Goal: Task Accomplishment & Management: Complete application form

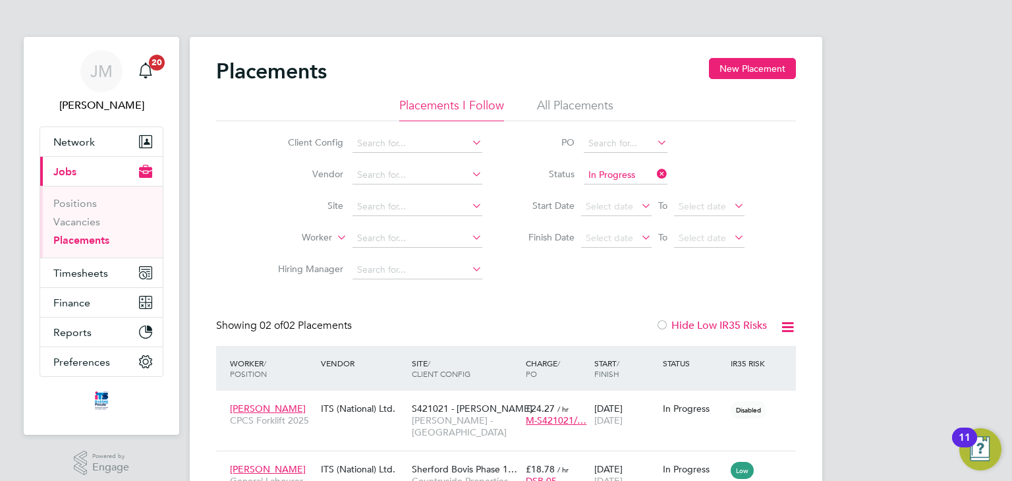
scroll to position [79, 0]
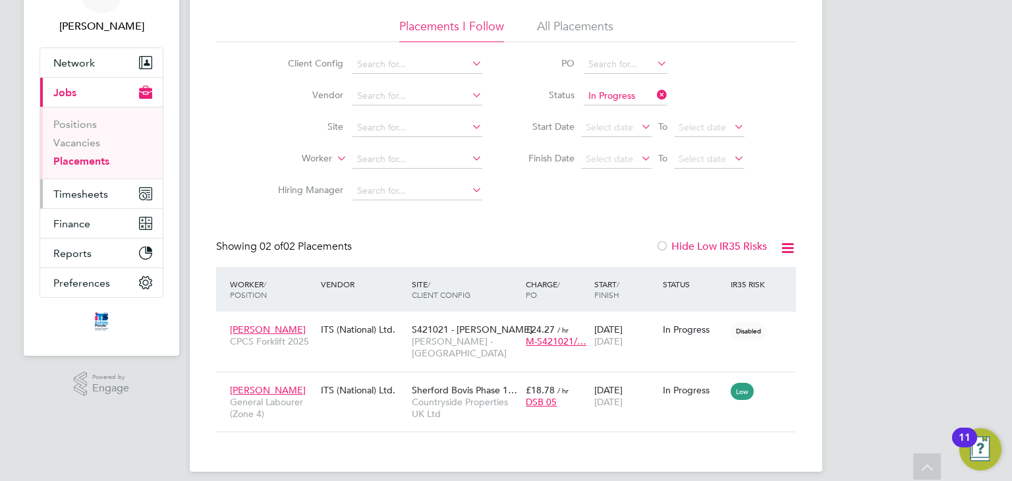
click at [94, 190] on span "Timesheets" at bounding box center [80, 194] width 55 height 13
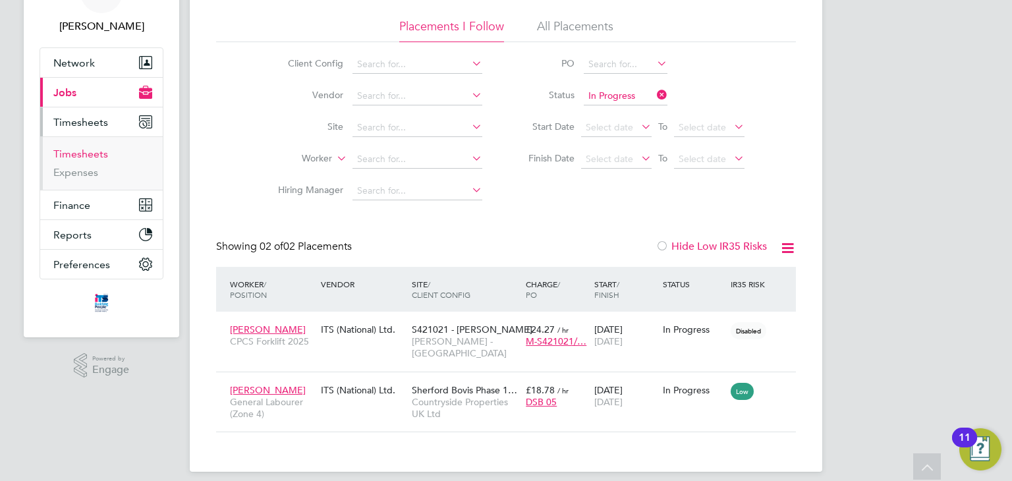
click at [94, 155] on link "Timesheets" at bounding box center [80, 154] width 55 height 13
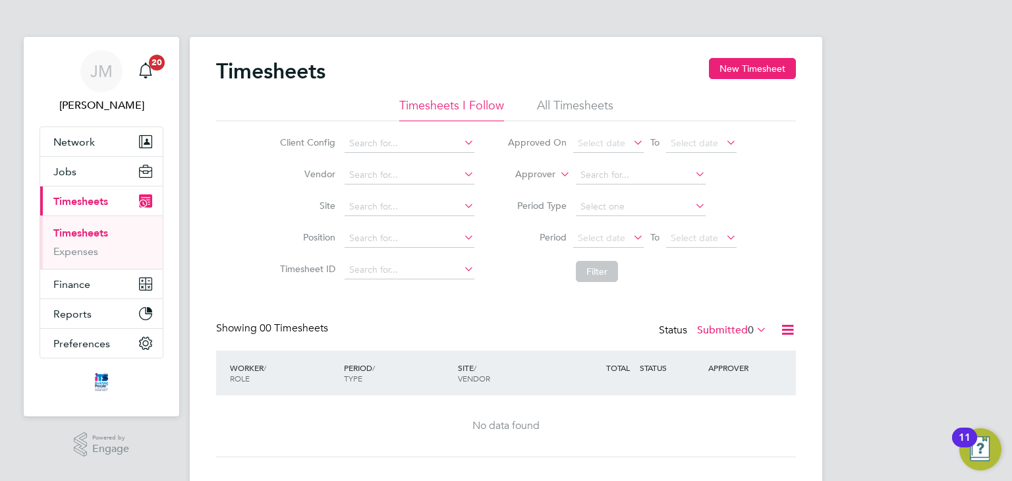
click at [569, 105] on li "All Timesheets" at bounding box center [575, 110] width 76 height 24
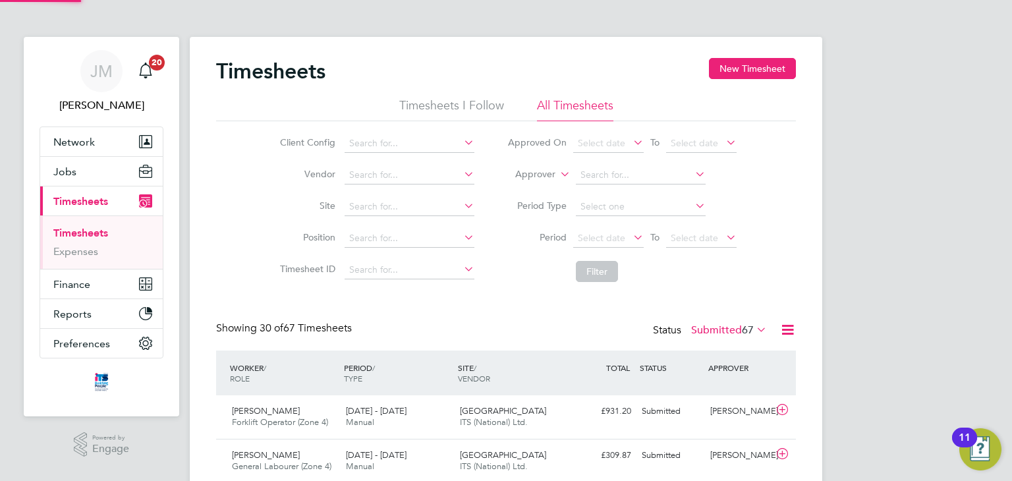
scroll to position [33, 115]
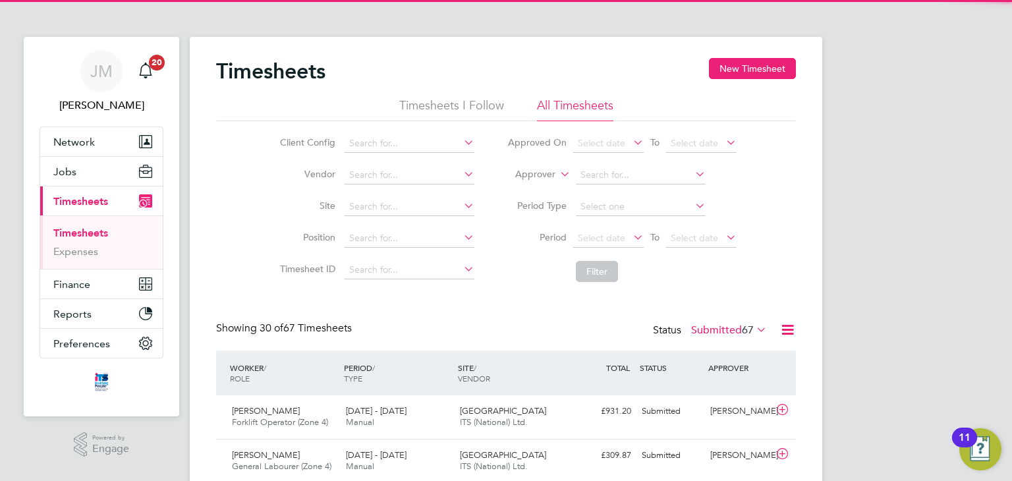
click at [472, 101] on li "Timesheets I Follow" at bounding box center [451, 110] width 105 height 24
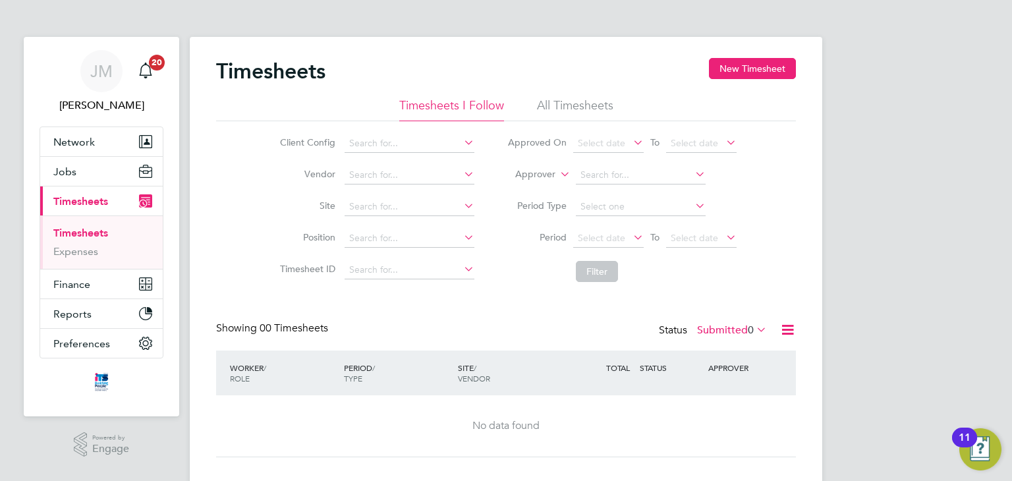
click at [722, 331] on label "Submitted 0" at bounding box center [732, 329] width 70 height 13
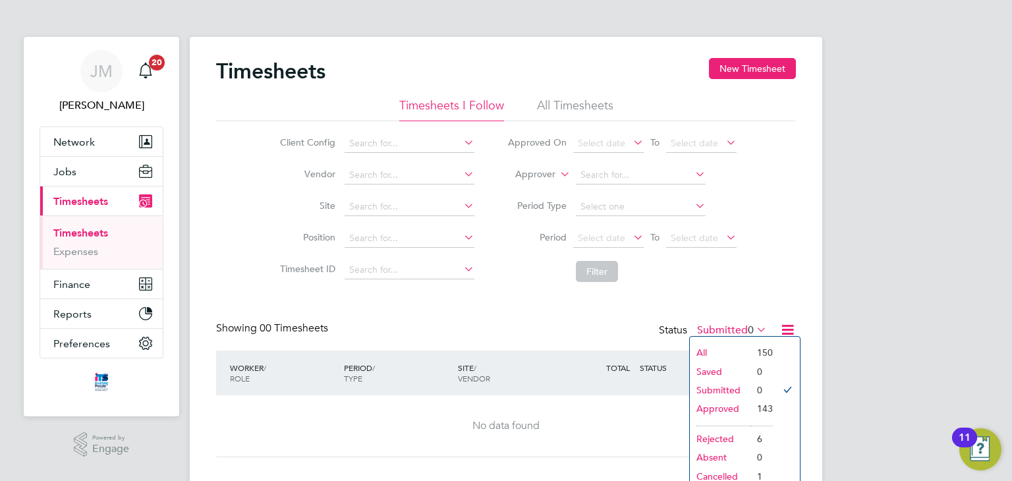
click at [714, 347] on li "All" at bounding box center [720, 352] width 61 height 18
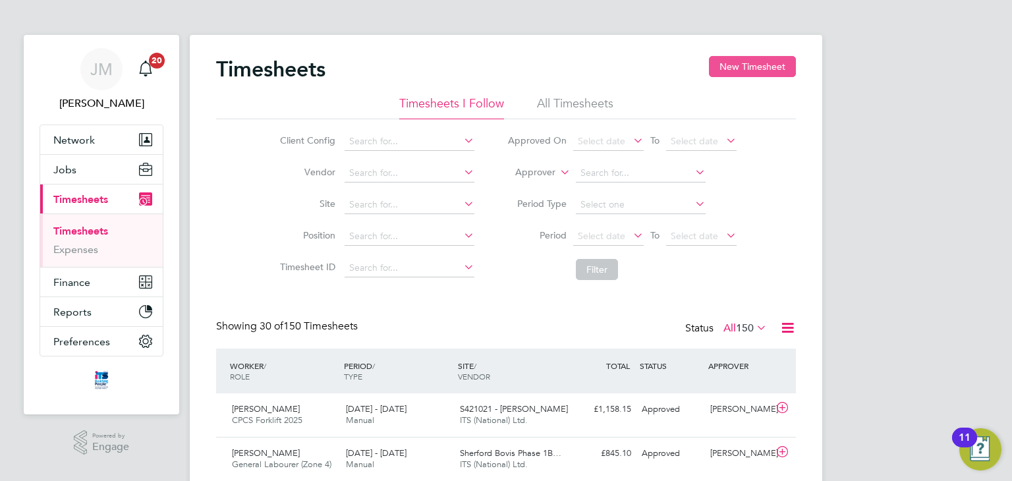
click at [729, 60] on button "New Timesheet" at bounding box center [752, 66] width 87 height 21
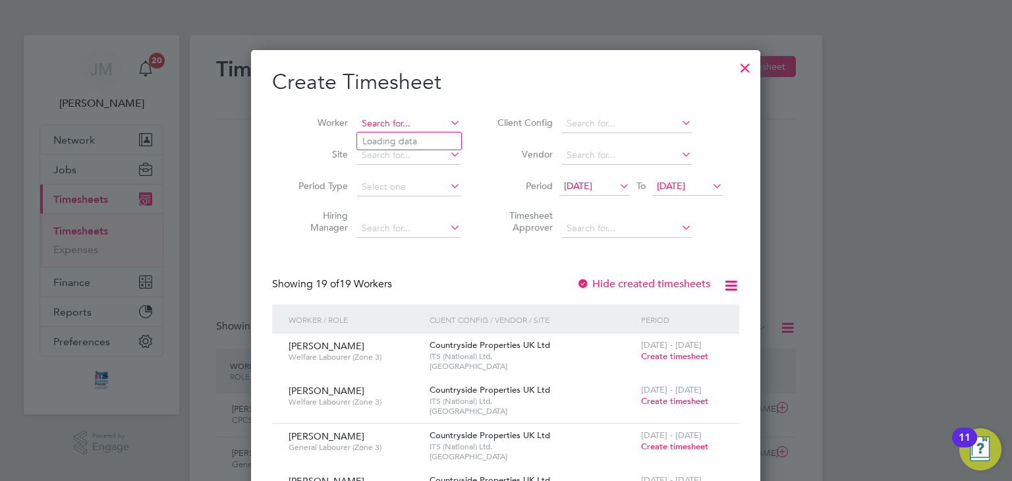
click at [418, 126] on input at bounding box center [408, 124] width 103 height 18
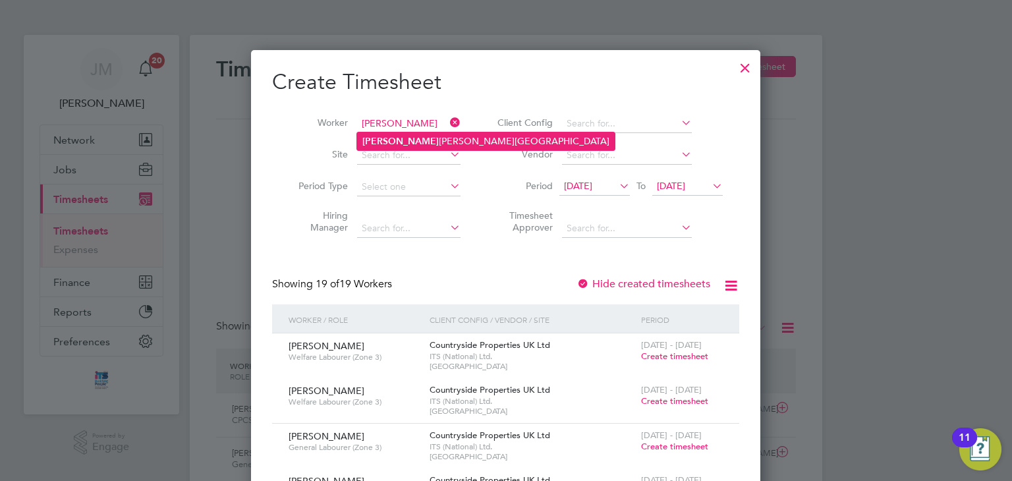
click at [425, 141] on li "Frankie Newton-Westlake" at bounding box center [486, 141] width 258 height 18
type input "[PERSON_NAME]"
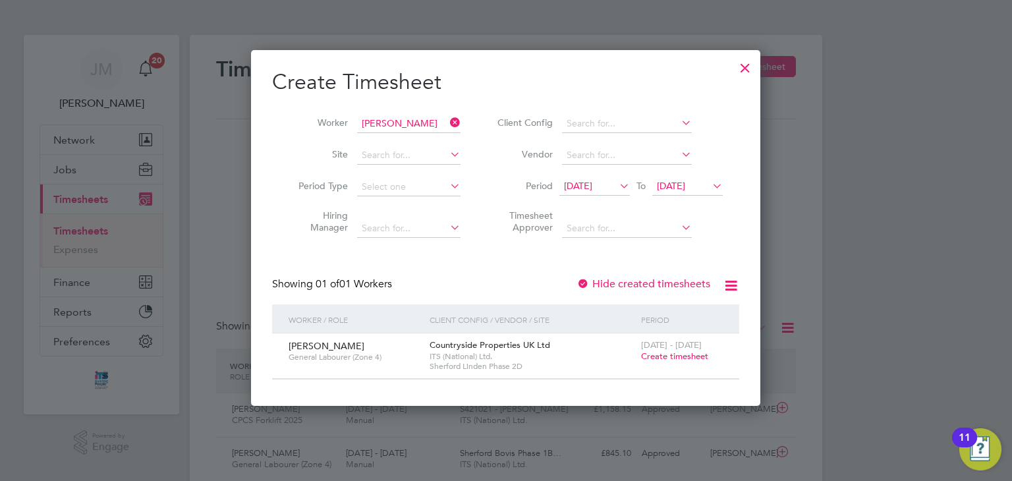
click at [663, 356] on span "Create timesheet" at bounding box center [674, 356] width 67 height 11
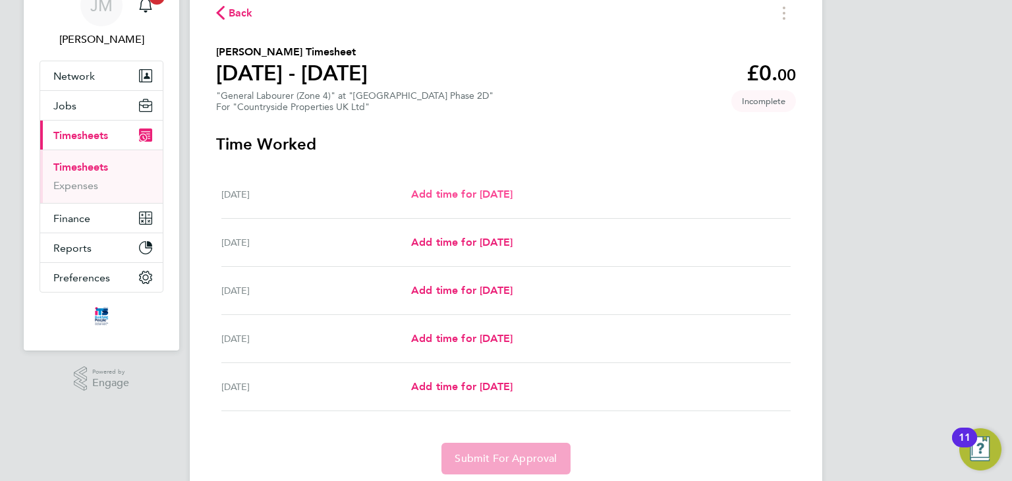
click at [509, 192] on span "Add time for [DATE]" at bounding box center [461, 194] width 101 height 13
select select "30"
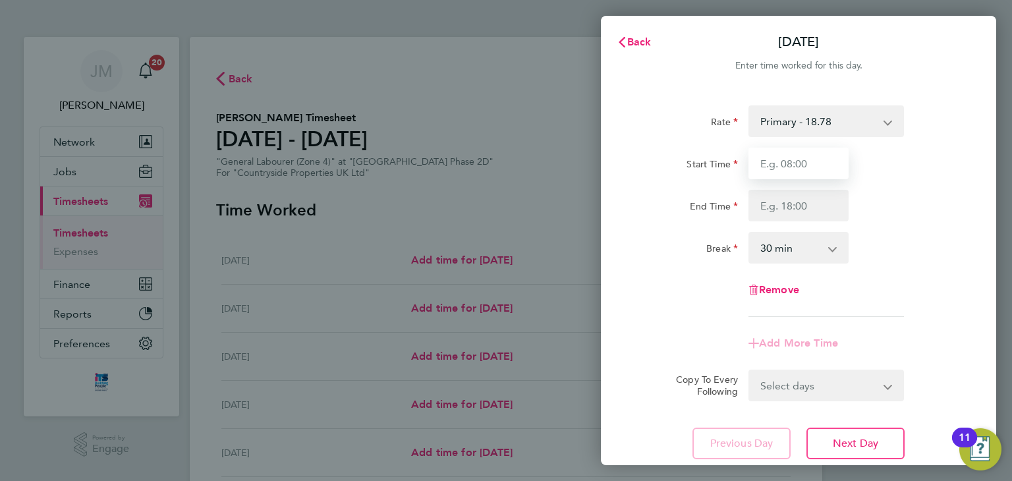
click at [816, 161] on input "Start Time" at bounding box center [798, 164] width 100 height 32
type input "07:30"
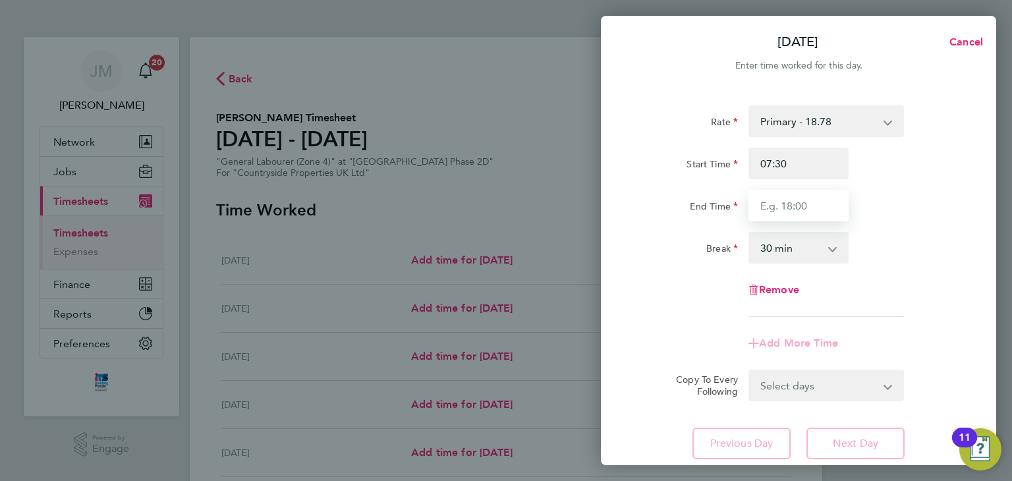
click at [795, 209] on input "End Time" at bounding box center [798, 206] width 100 height 32
type input "17:00"
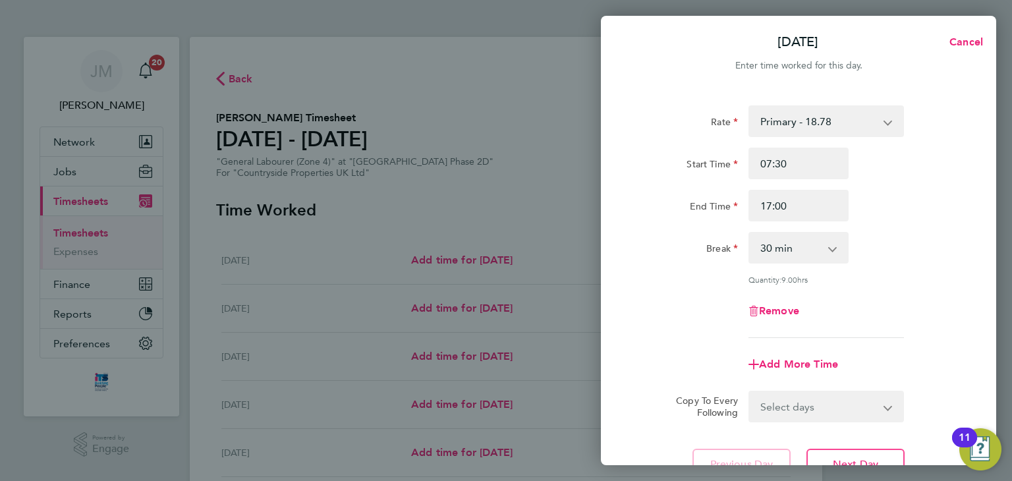
click at [901, 244] on div "Break 0 min 15 min 30 min 45 min 60 min 75 min 90 min" at bounding box center [798, 248] width 332 height 32
click at [822, 399] on select "Select days Day [DATE] [DATE] [DATE] [DATE]" at bounding box center [819, 406] width 138 height 29
select select "DAY"
click at [750, 392] on select "Select days Day [DATE] [DATE] [DATE] [DATE]" at bounding box center [819, 406] width 138 height 29
select select "[DATE]"
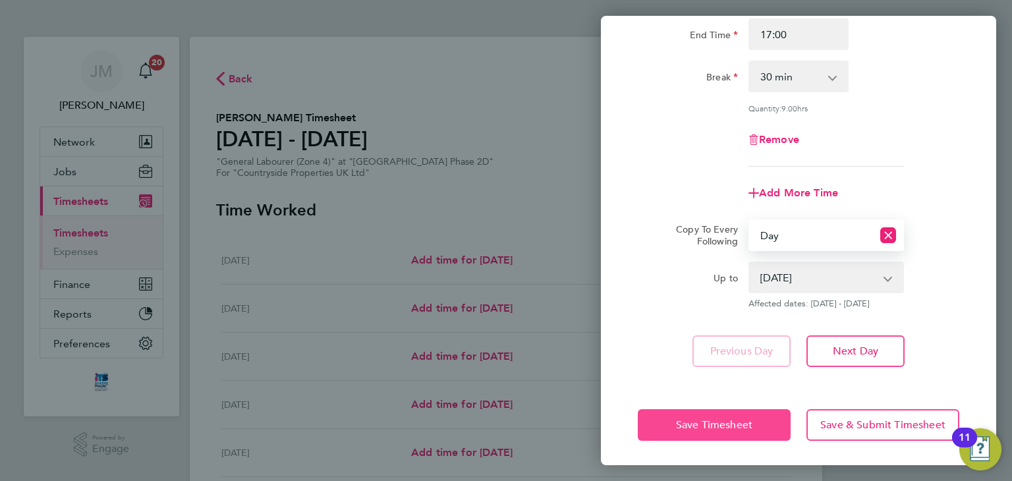
click at [725, 422] on span "Save Timesheet" at bounding box center [714, 424] width 76 height 13
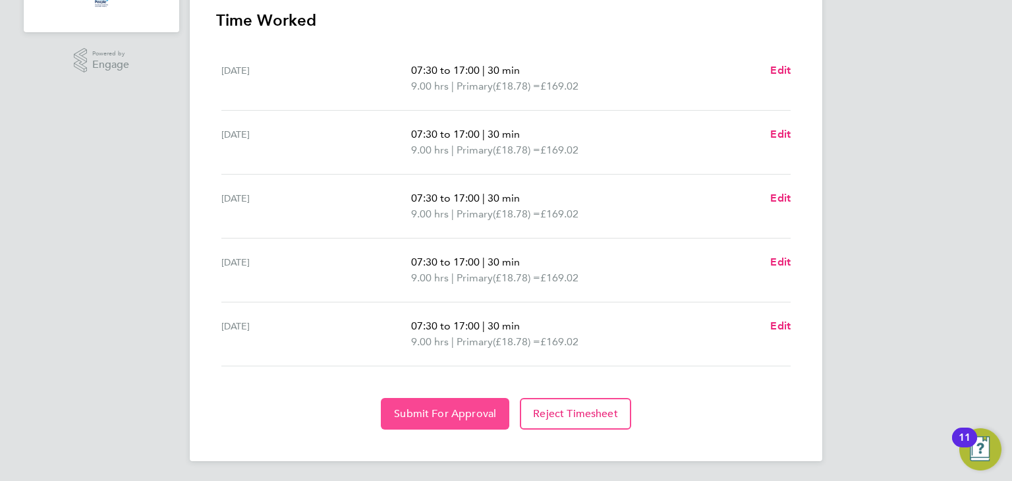
click at [420, 420] on button "Submit For Approval" at bounding box center [445, 414] width 128 height 32
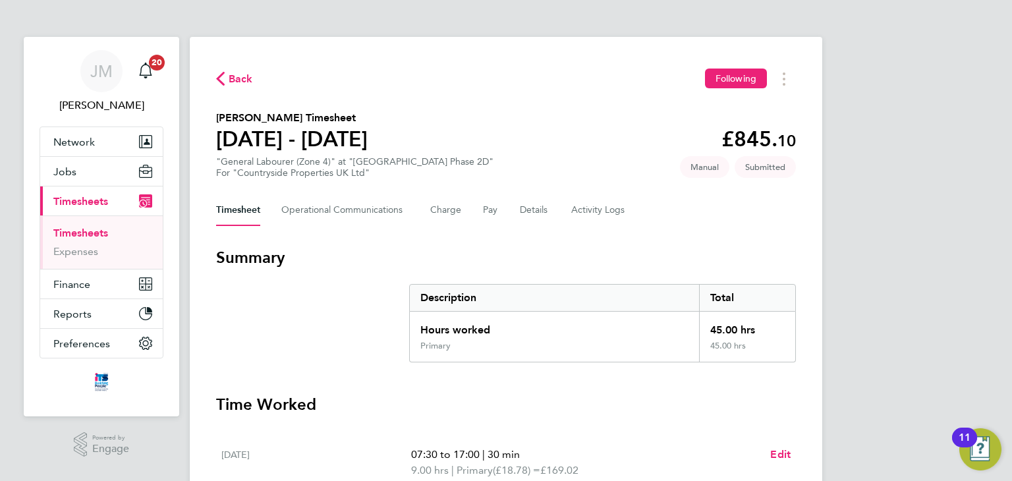
click at [80, 228] on link "Timesheets" at bounding box center [80, 233] width 55 height 13
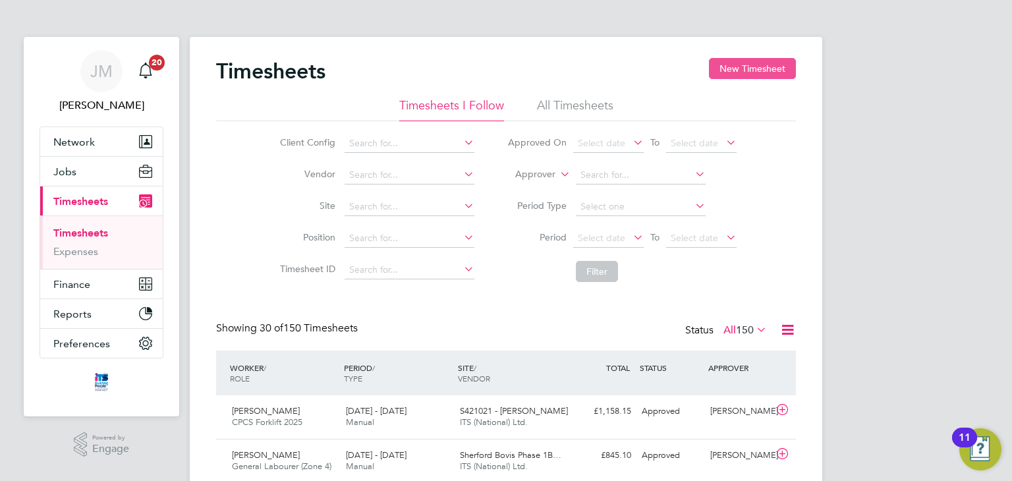
click at [751, 69] on button "New Timesheet" at bounding box center [752, 68] width 87 height 21
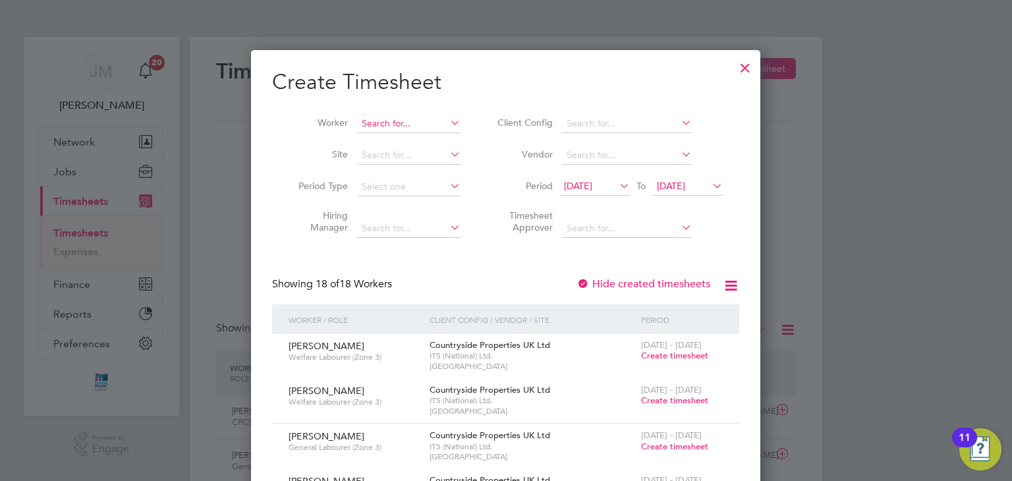
click at [407, 127] on input at bounding box center [408, 124] width 103 height 18
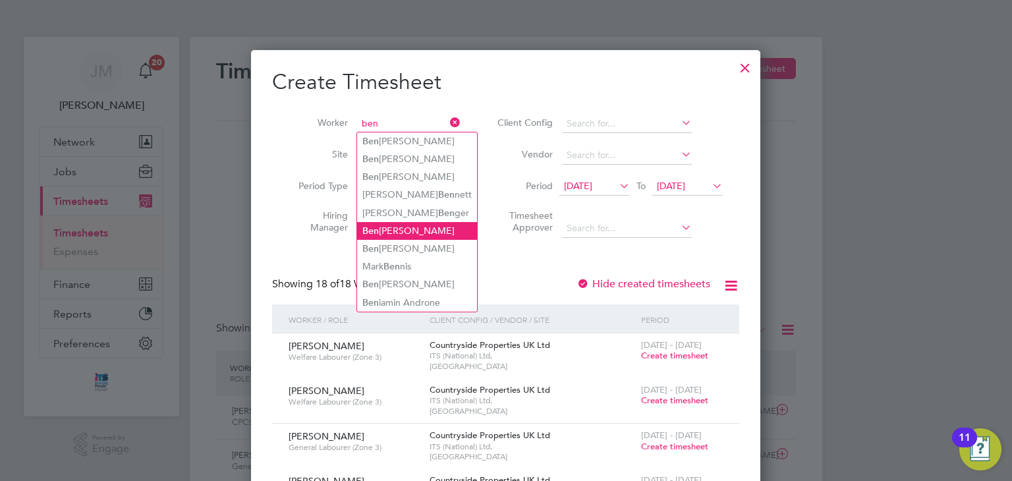
click at [419, 227] on li "Ben Clements" at bounding box center [417, 231] width 120 height 18
type input "Ben Clements"
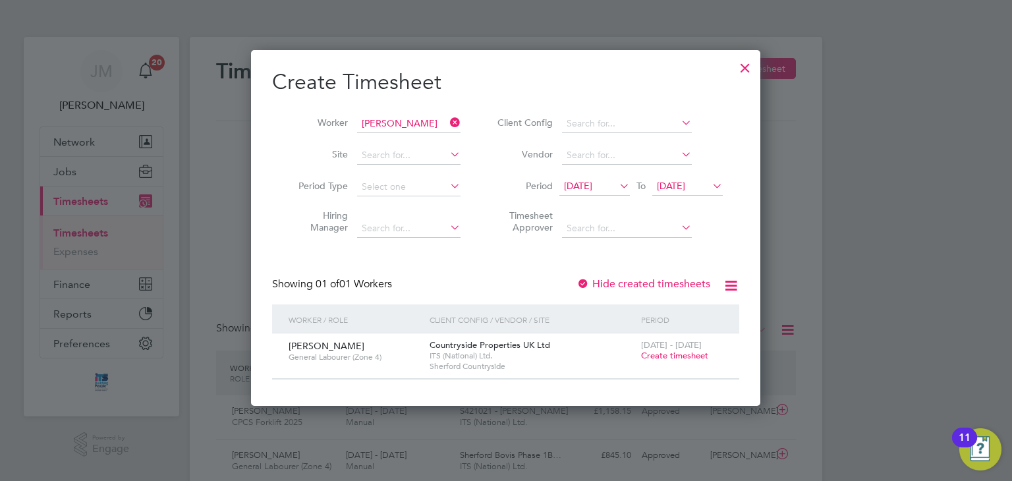
click at [644, 354] on span "Create timesheet" at bounding box center [674, 355] width 67 height 11
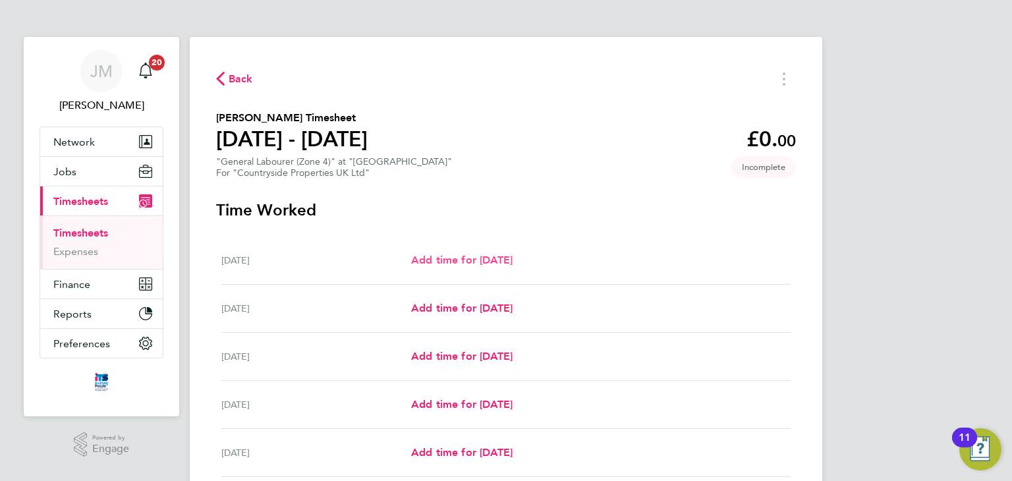
click at [463, 253] on link "Add time for Mon 22 Sep" at bounding box center [461, 260] width 101 height 16
select select "30"
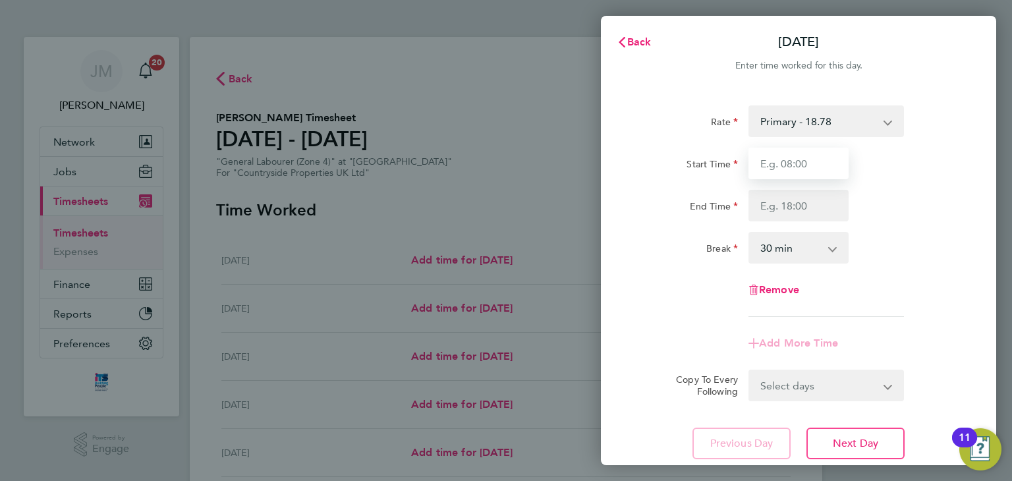
click at [808, 159] on input "Start Time" at bounding box center [798, 164] width 100 height 32
type input "07:30"
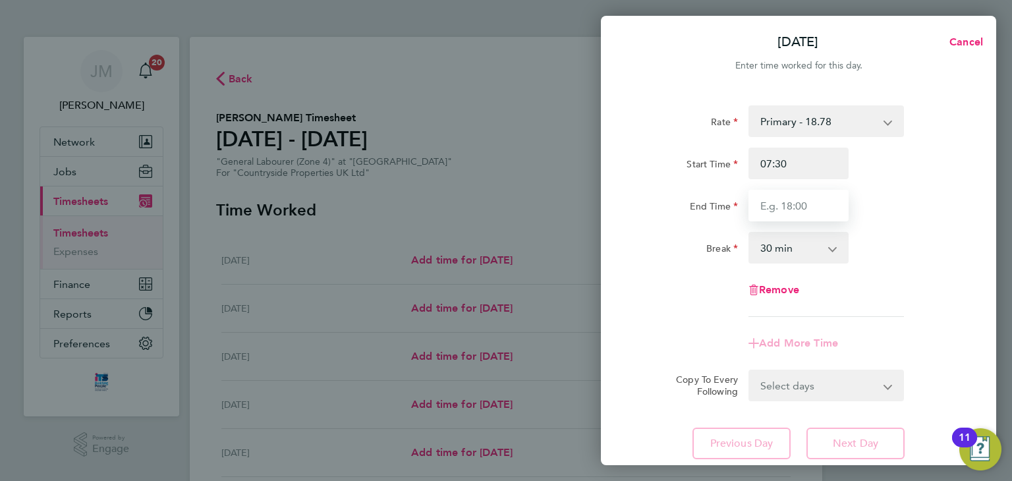
click at [812, 202] on input "End Time" at bounding box center [798, 206] width 100 height 32
type input "17:00"
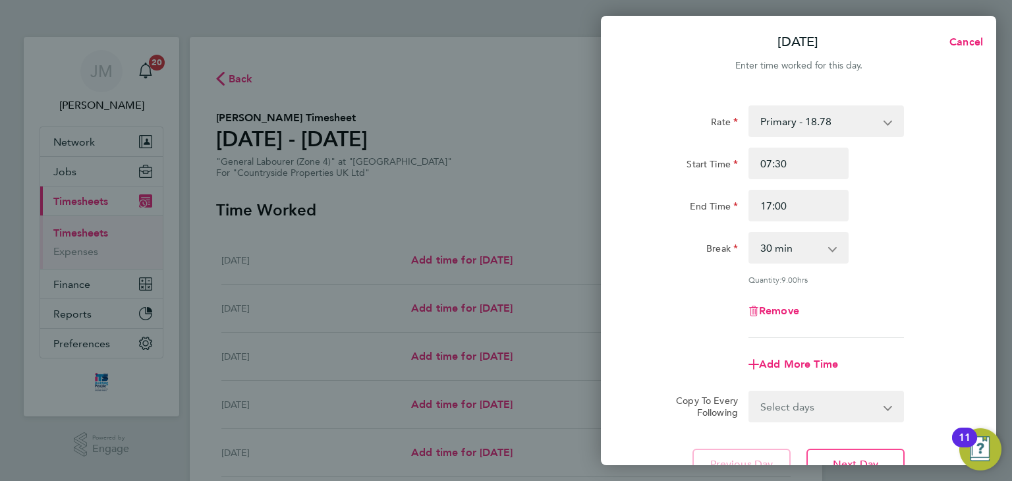
click at [899, 220] on div "End Time 17:00" at bounding box center [798, 206] width 332 height 32
click at [534, 180] on div "Mon 22 Sep Cancel Enter time worked for this day. Rate Primary - 18.78 Start Ti…" at bounding box center [506, 240] width 1012 height 481
click at [857, 408] on select "Select days Day Tuesday Wednesday Thursday Friday" at bounding box center [819, 406] width 138 height 29
click at [651, 320] on div "Remove" at bounding box center [798, 311] width 332 height 32
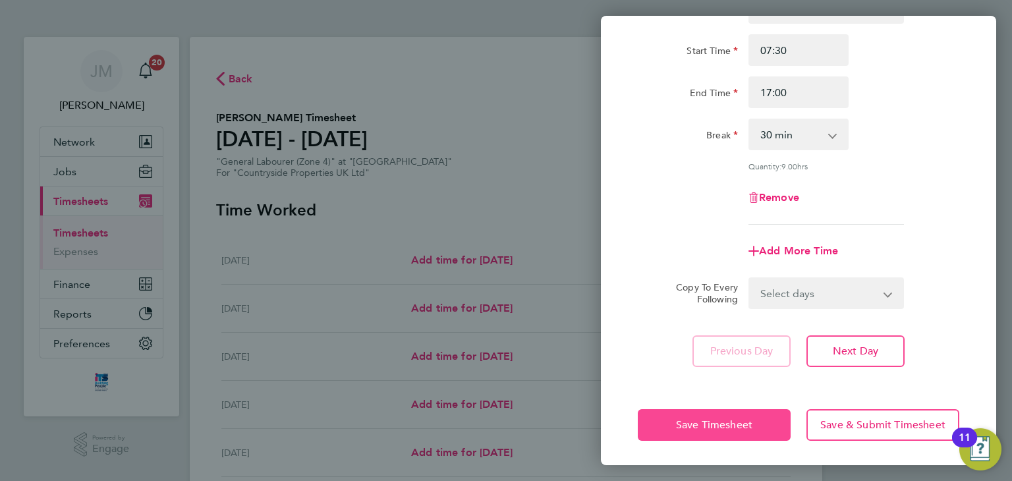
click at [667, 426] on button "Save Timesheet" at bounding box center [714, 425] width 153 height 32
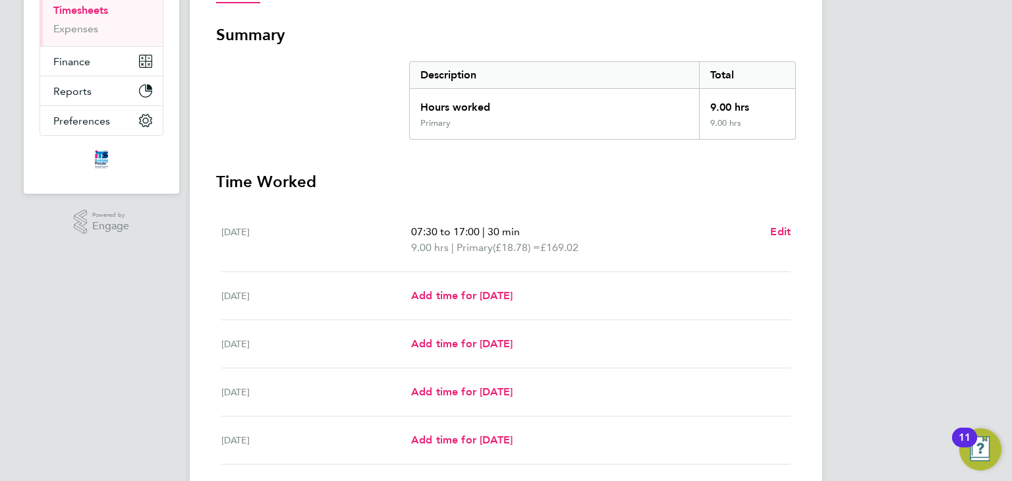
scroll to position [321, 0]
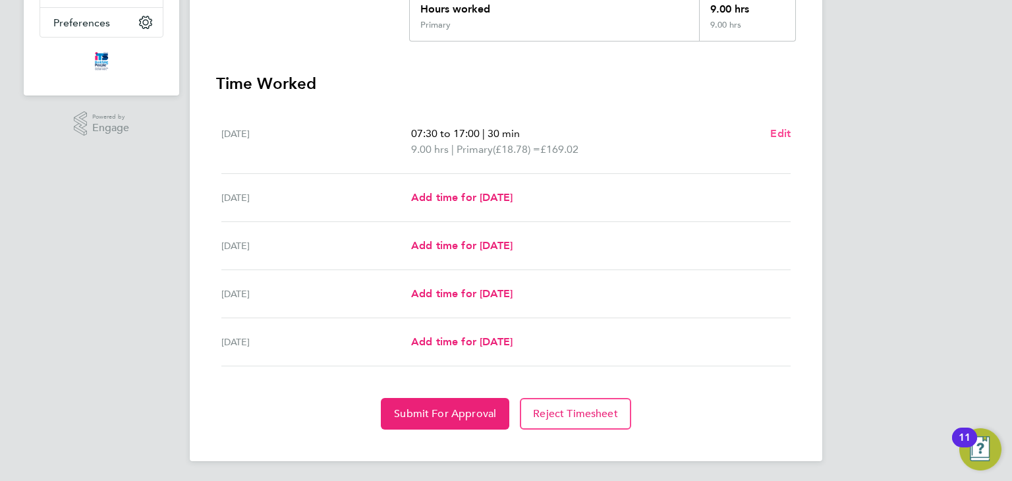
click at [773, 138] on span "Edit" at bounding box center [780, 133] width 20 height 13
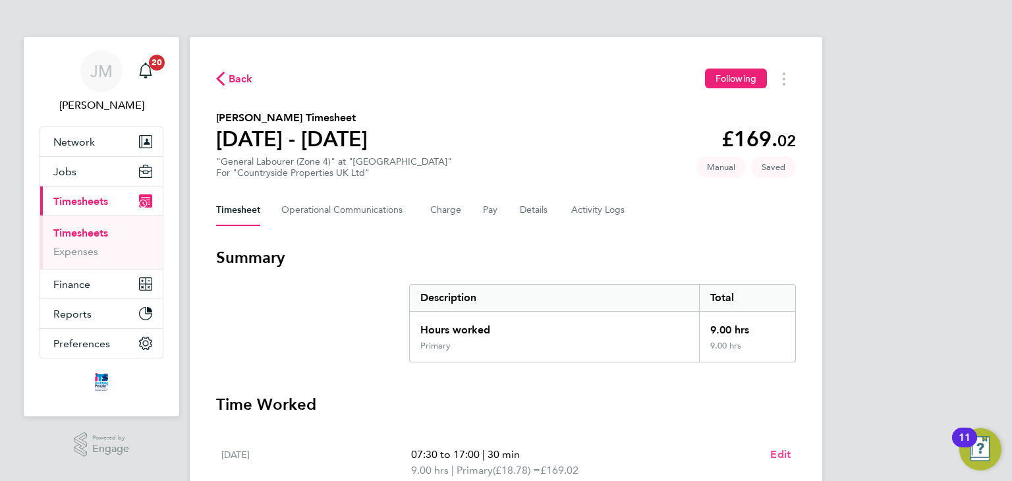
select select "30"
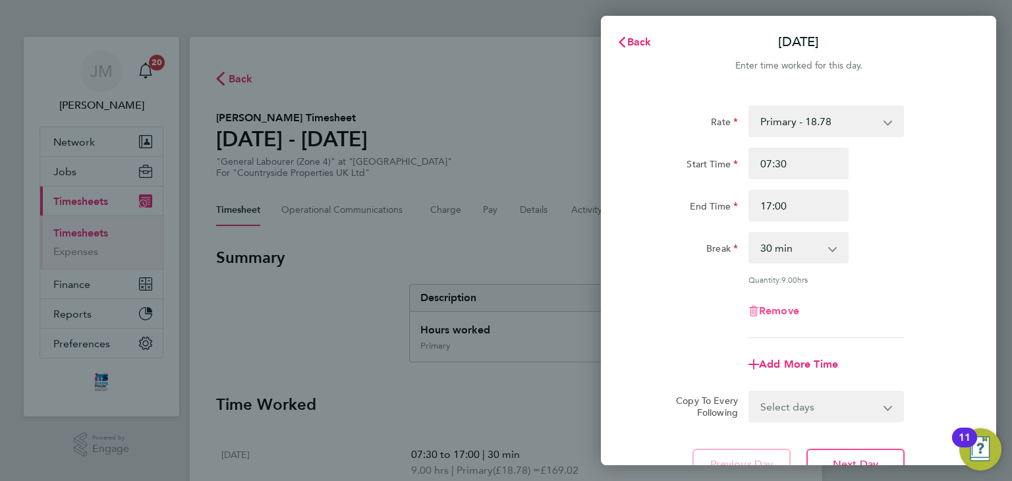
click at [768, 313] on span "Remove" at bounding box center [779, 310] width 40 height 13
select select "null"
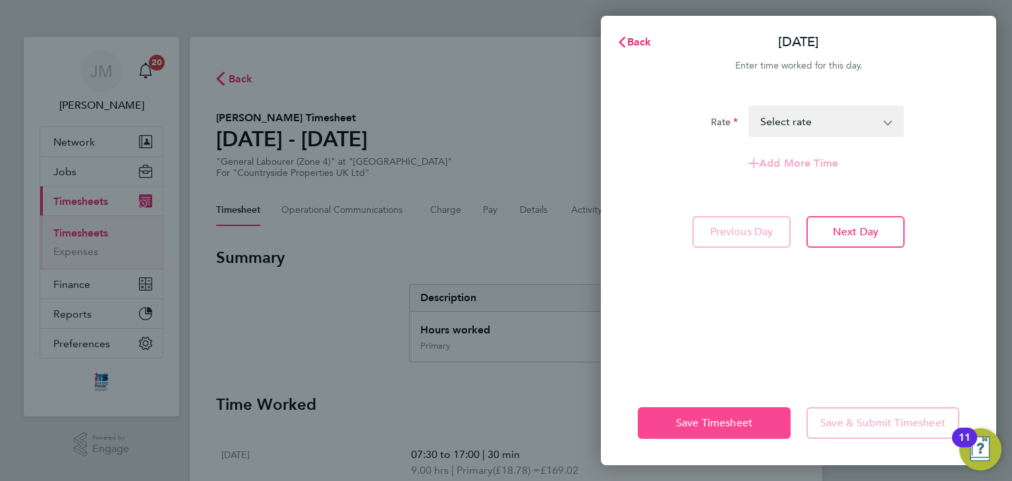
click at [701, 413] on button "Save Timesheet" at bounding box center [714, 423] width 153 height 32
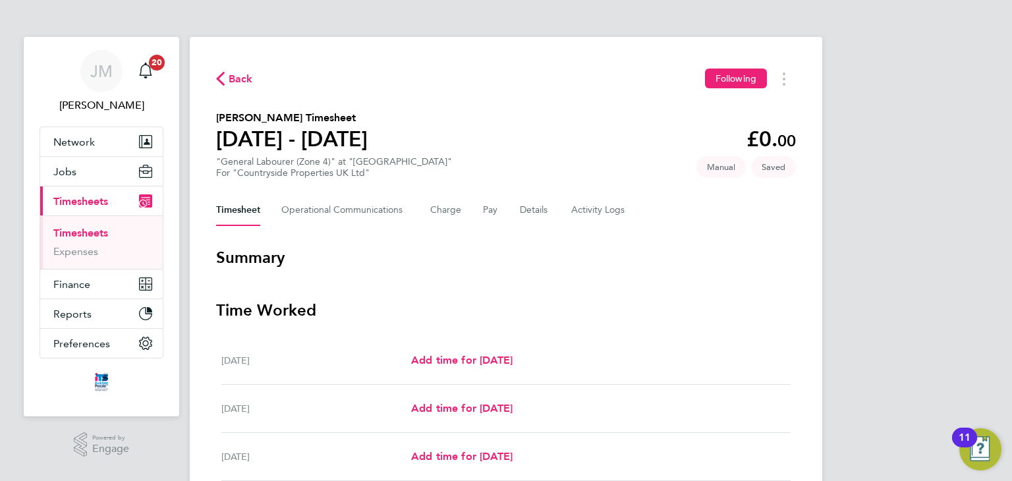
click at [92, 232] on link "Timesheets" at bounding box center [80, 233] width 55 height 13
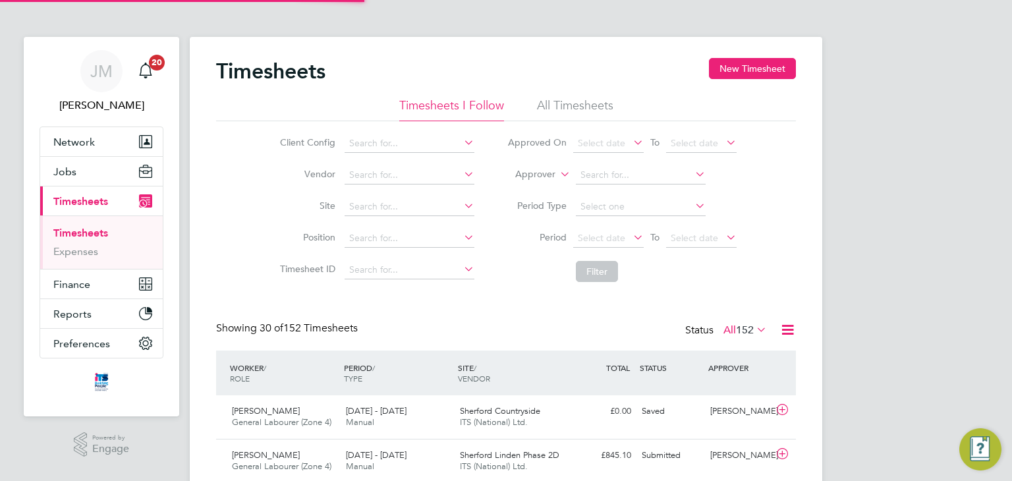
scroll to position [33, 115]
click at [73, 173] on span "Jobs" at bounding box center [64, 171] width 23 height 13
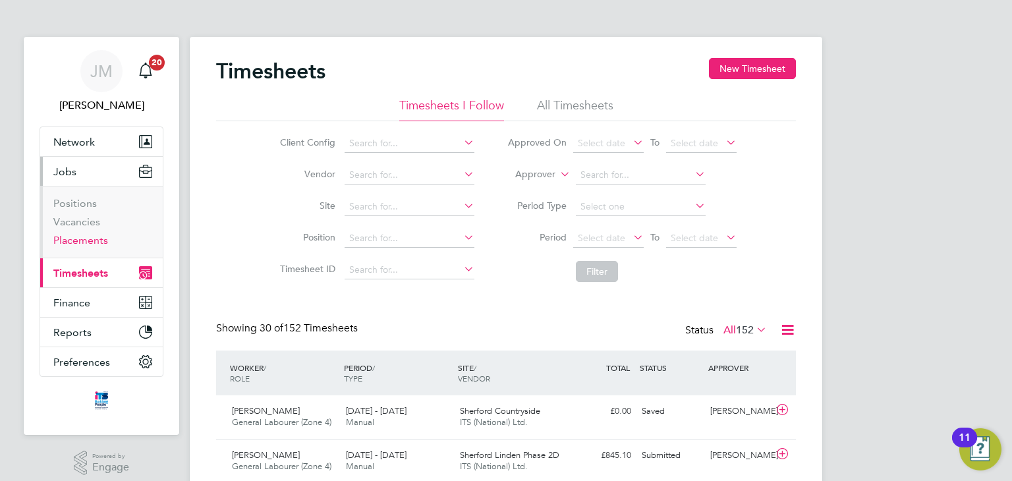
click at [96, 243] on link "Placements" at bounding box center [80, 240] width 55 height 13
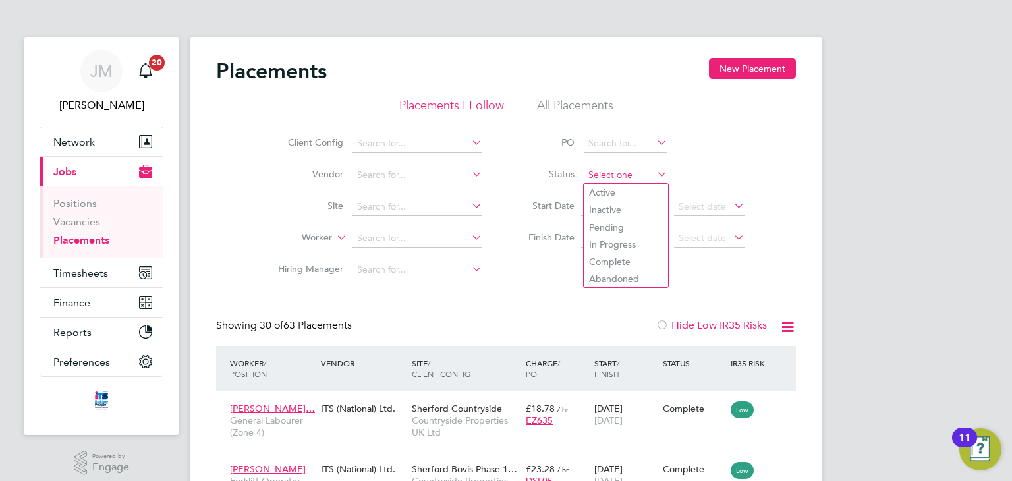
click at [601, 175] on input at bounding box center [626, 175] width 84 height 18
click at [617, 240] on li "In Progress" at bounding box center [626, 244] width 84 height 17
type input "In Progress"
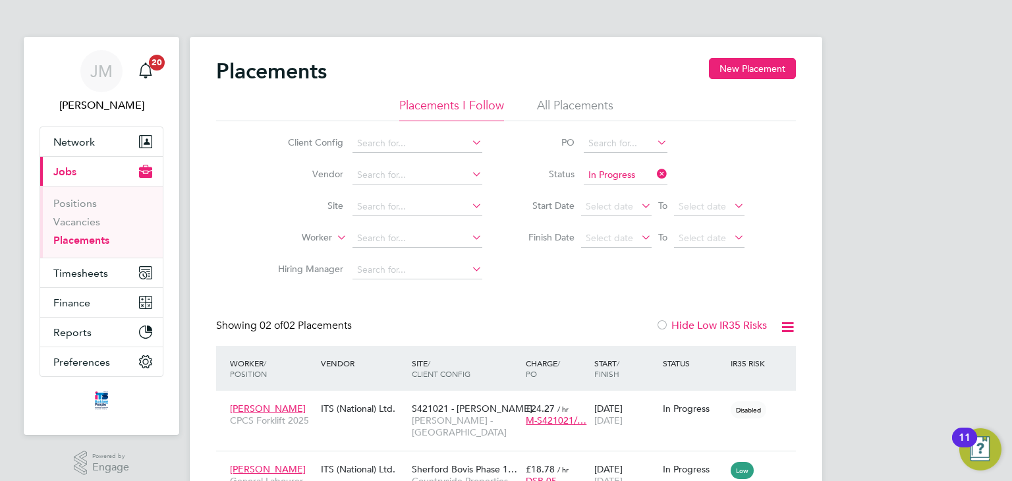
click at [654, 174] on icon at bounding box center [654, 174] width 0 height 18
click at [453, 208] on input at bounding box center [417, 207] width 130 height 18
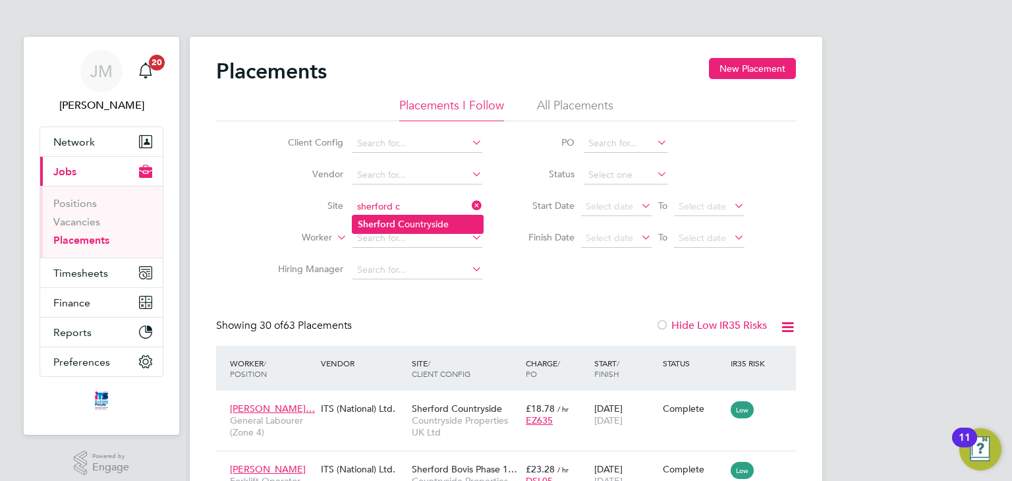
click at [428, 225] on li "Sherford C ountryside" at bounding box center [417, 224] width 130 height 18
type input "Sherford Countryside"
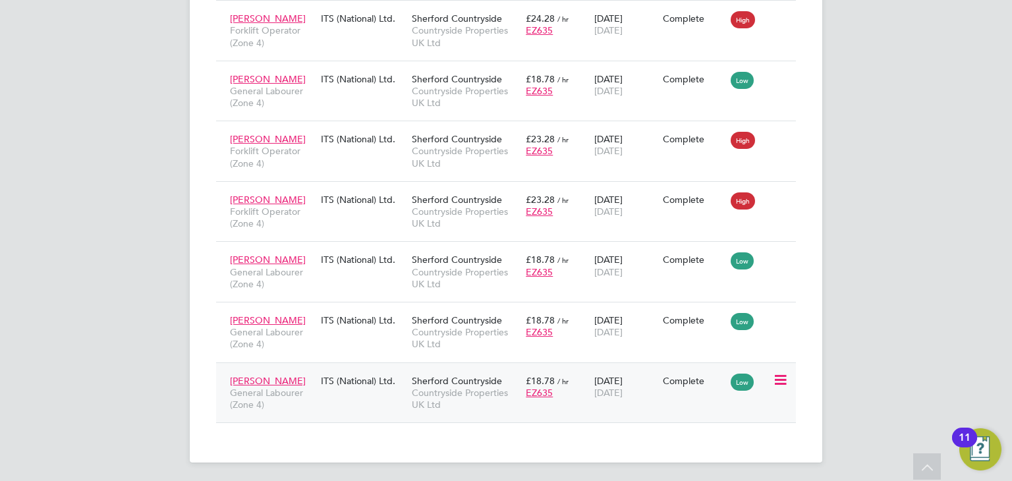
click at [575, 378] on div "£18.78 / hr EZ635" at bounding box center [556, 386] width 69 height 37
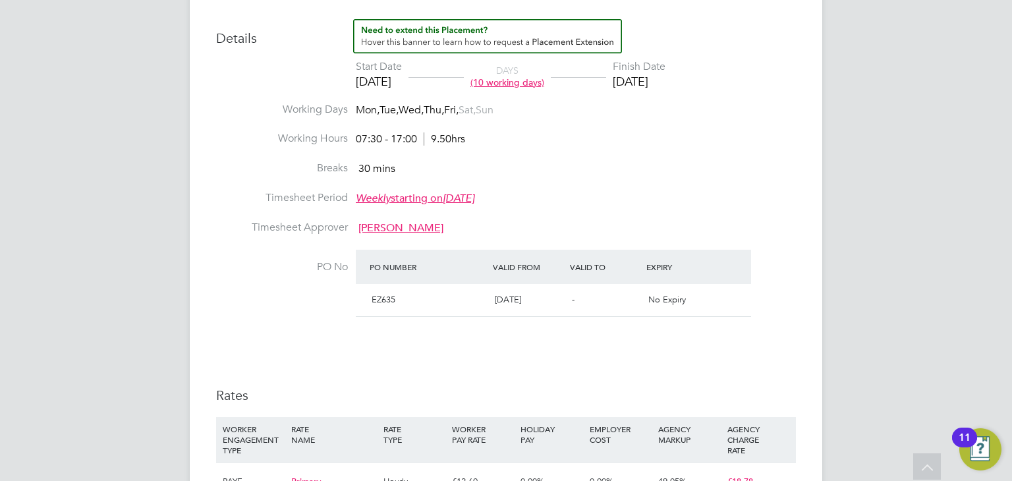
scroll to position [536, 0]
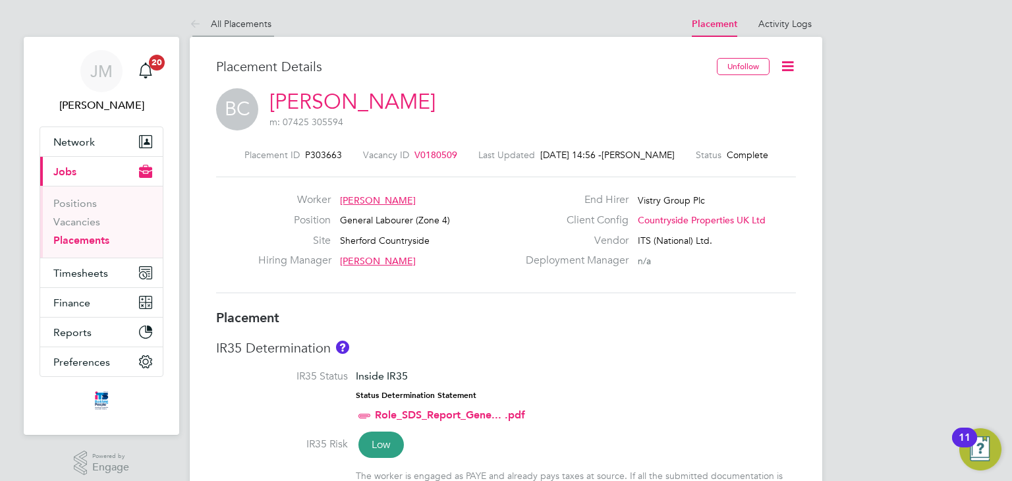
click at [201, 19] on icon at bounding box center [198, 24] width 16 height 16
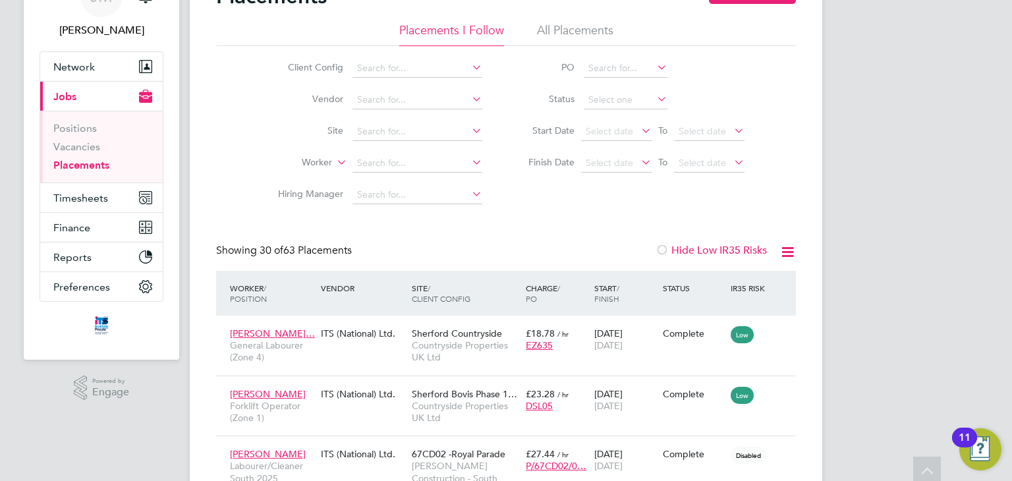
scroll to position [76, 0]
click at [640, 96] on input at bounding box center [626, 99] width 84 height 18
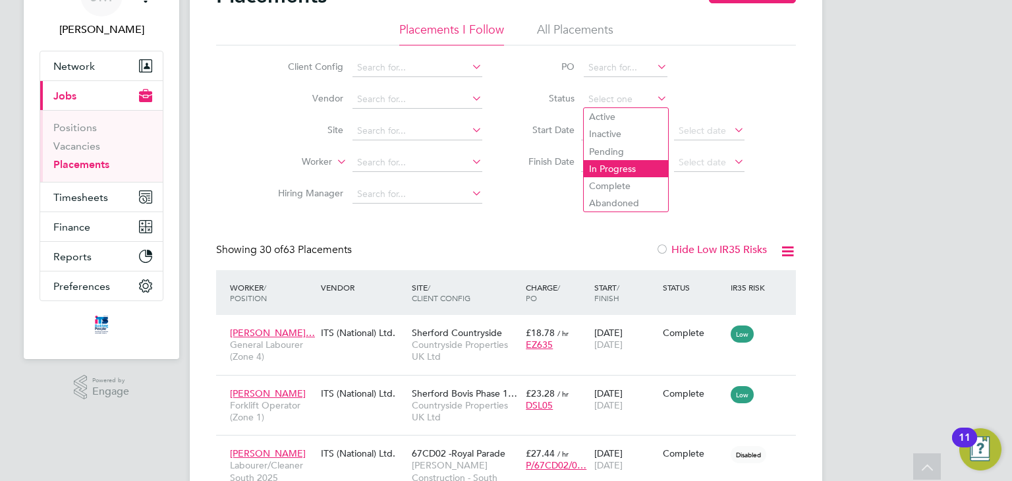
click at [627, 171] on li "In Progress" at bounding box center [626, 168] width 84 height 17
type input "In Progress"
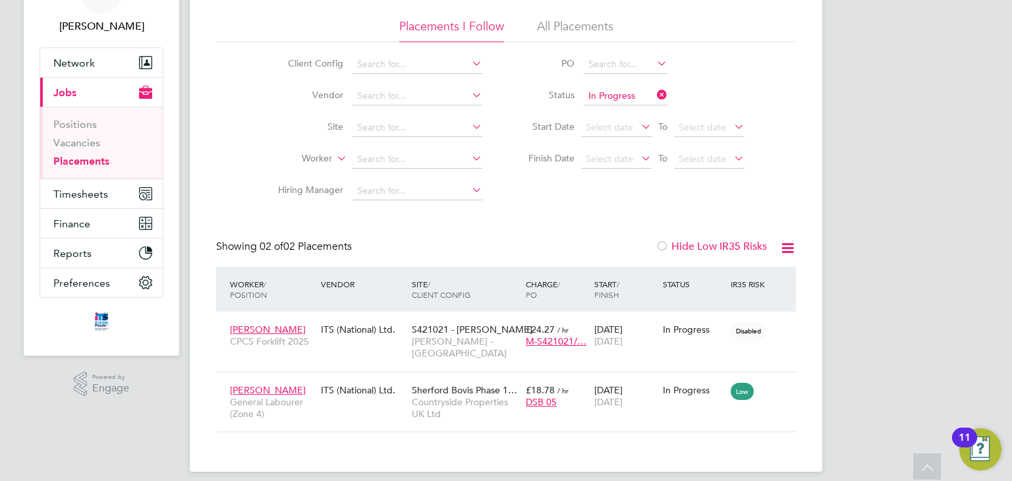
scroll to position [3, 0]
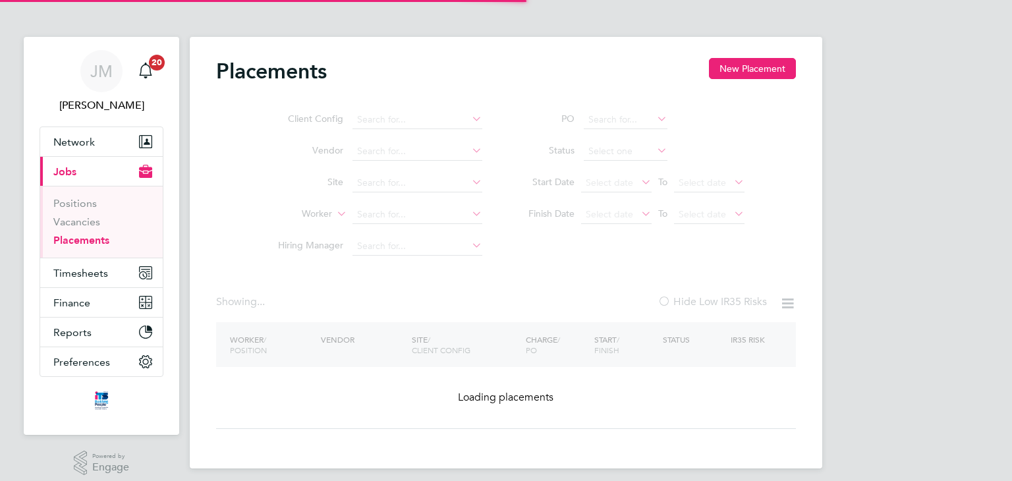
type input "In Progress"
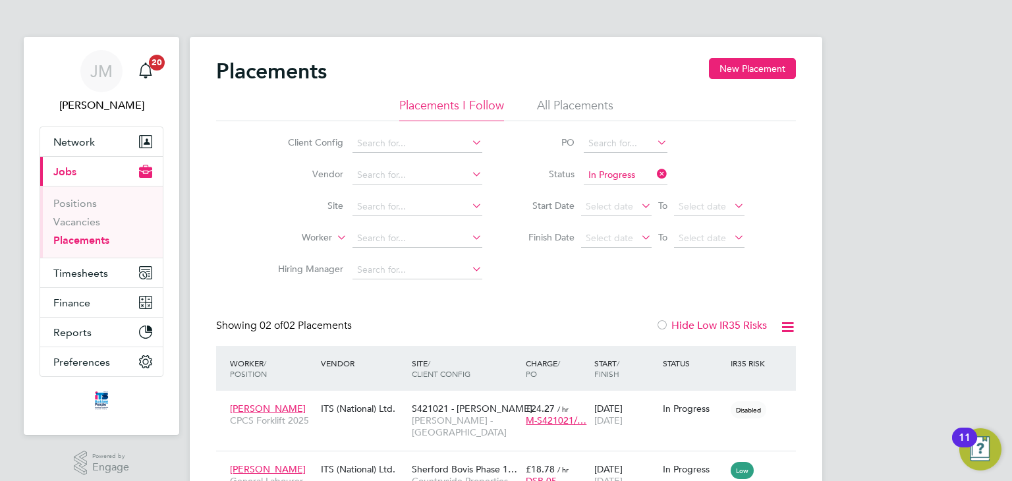
click at [78, 237] on link "Placements" at bounding box center [81, 240] width 56 height 13
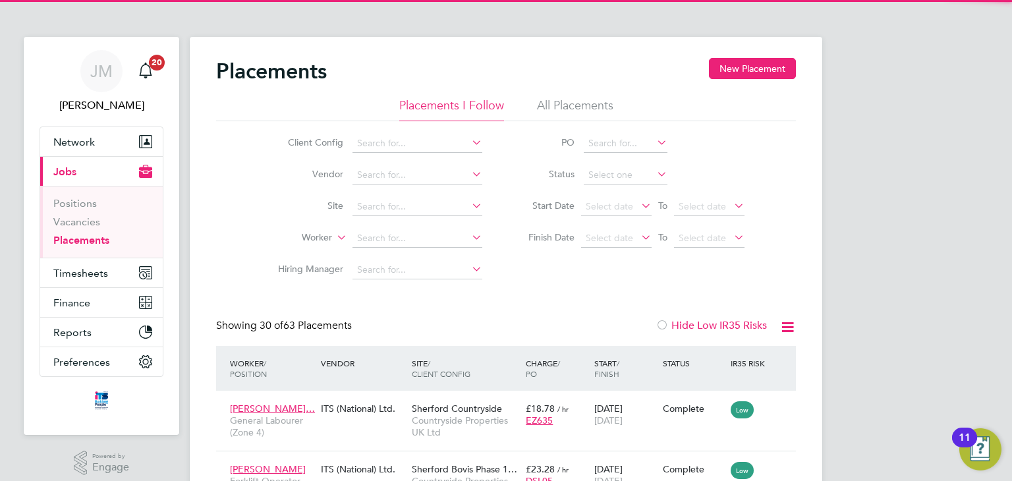
scroll to position [49, 115]
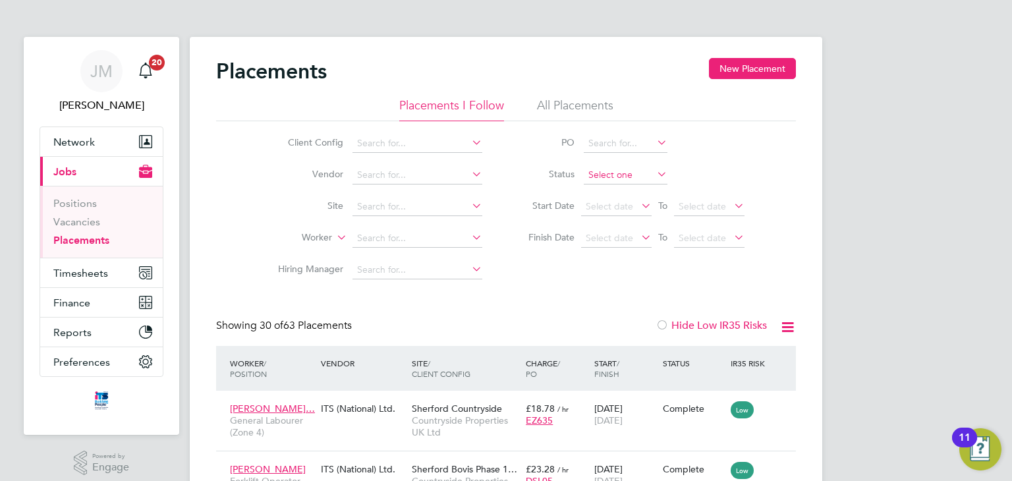
click at [606, 167] on input at bounding box center [626, 175] width 84 height 18
click at [627, 242] on li "In Progress" at bounding box center [626, 244] width 84 height 17
type input "In Progress"
click at [668, 173] on li "Status In Progress" at bounding box center [630, 175] width 262 height 32
click at [654, 172] on icon at bounding box center [654, 174] width 0 height 18
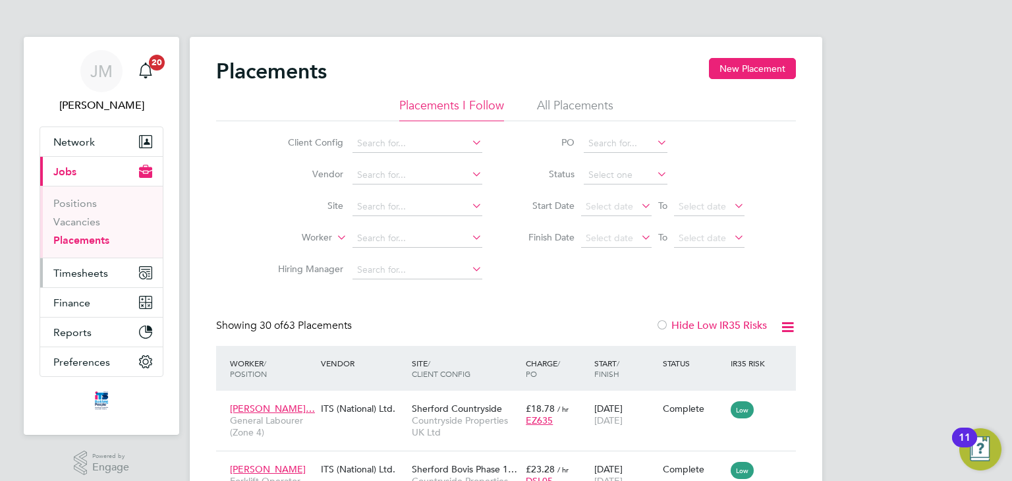
click at [101, 269] on span "Timesheets" at bounding box center [80, 273] width 55 height 13
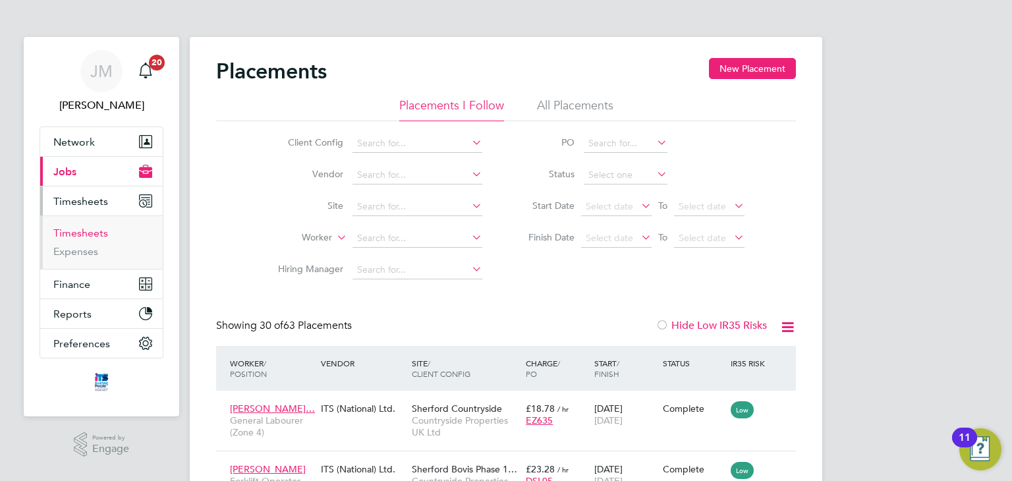
click at [96, 232] on link "Timesheets" at bounding box center [80, 233] width 55 height 13
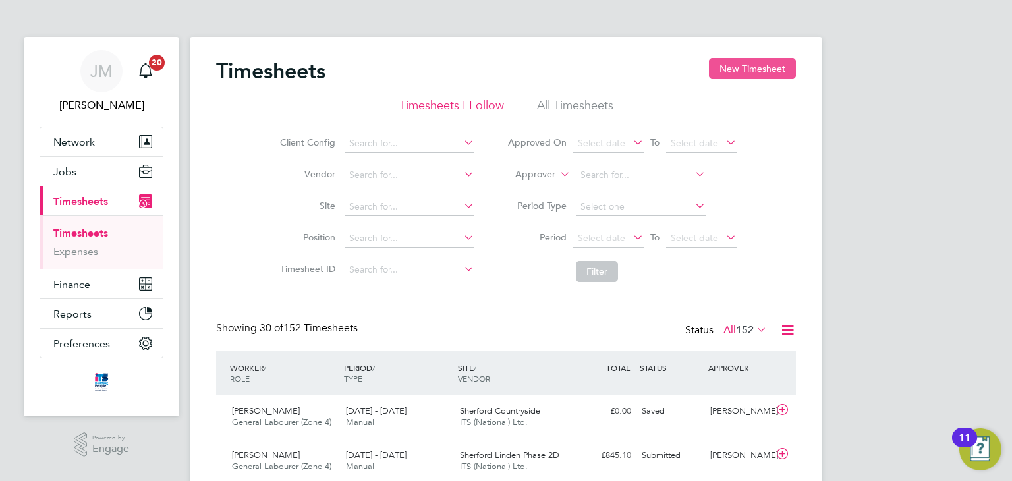
click at [745, 63] on button "New Timesheet" at bounding box center [752, 68] width 87 height 21
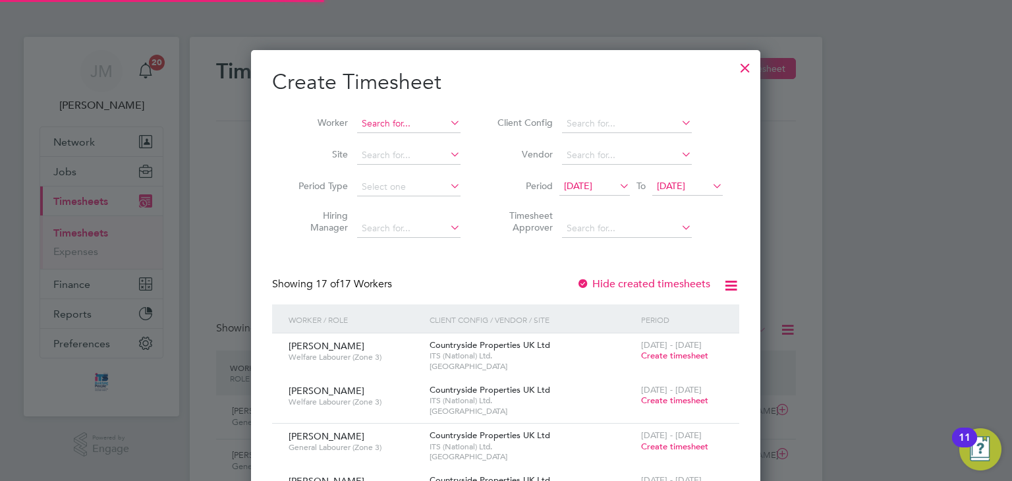
click at [408, 120] on input at bounding box center [408, 124] width 103 height 18
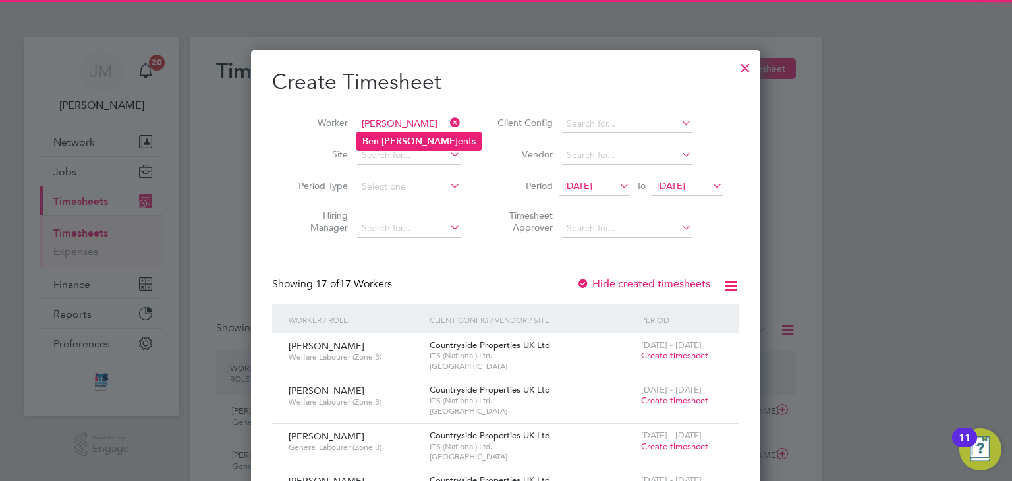
click at [403, 136] on b "[PERSON_NAME]" at bounding box center [419, 141] width 76 height 11
type input "[PERSON_NAME]"
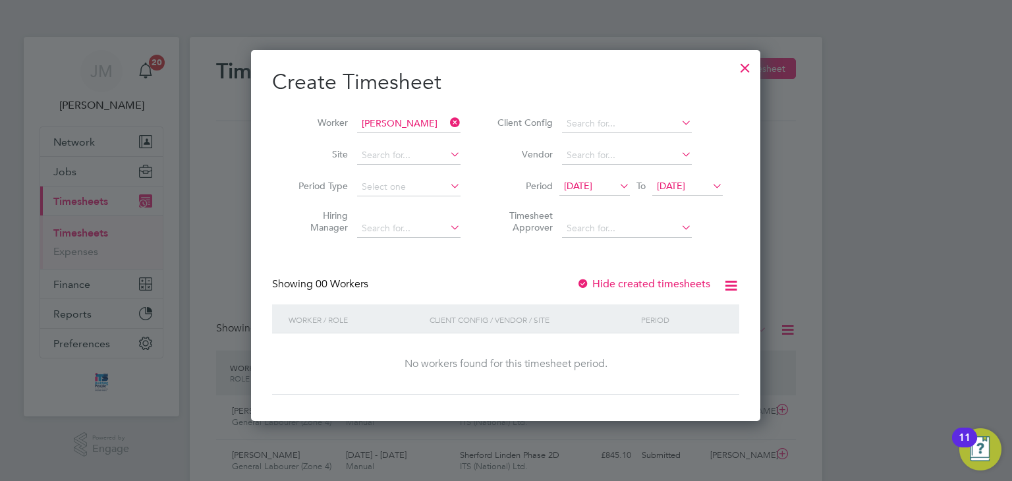
click at [584, 281] on div at bounding box center [582, 284] width 13 height 13
click at [598, 178] on span "15 Sep 2025" at bounding box center [594, 187] width 70 height 18
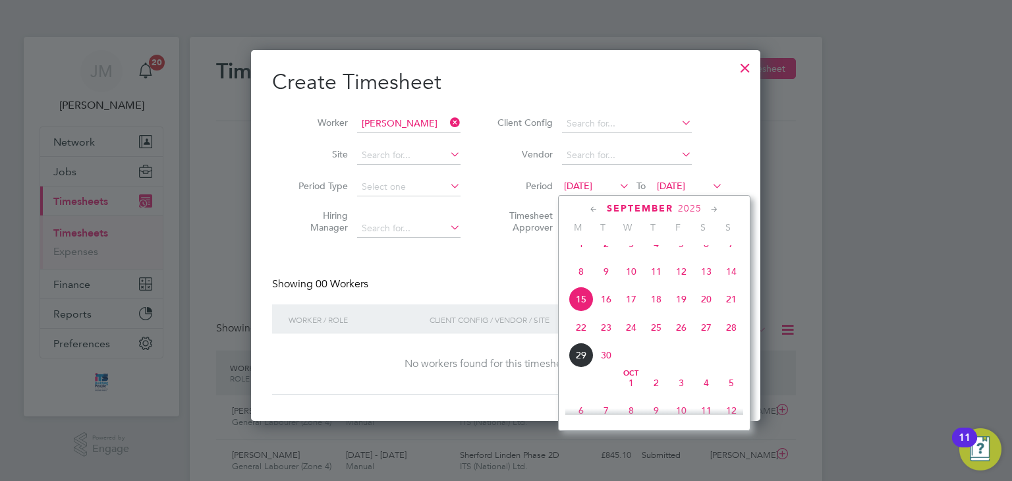
click at [578, 340] on span "22" at bounding box center [581, 327] width 25 height 25
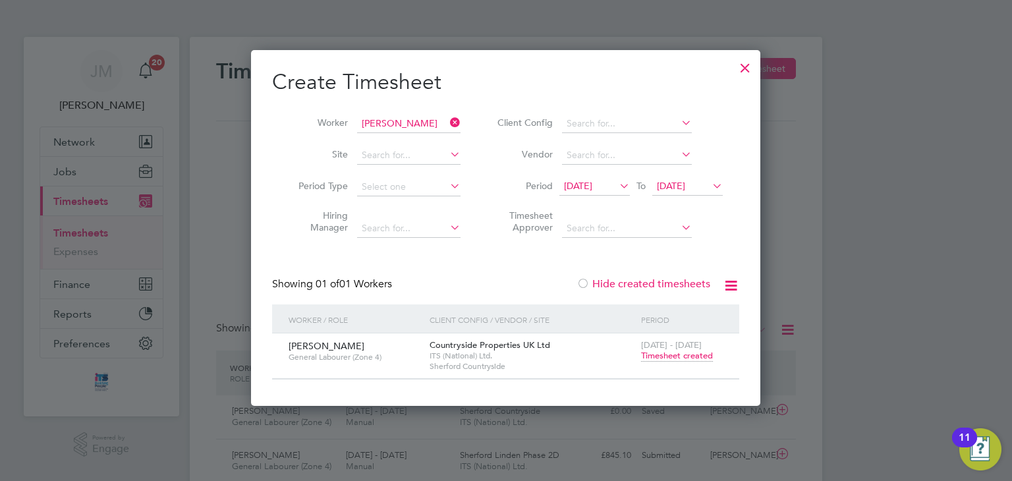
click at [673, 355] on span "Timesheet created" at bounding box center [677, 356] width 72 height 12
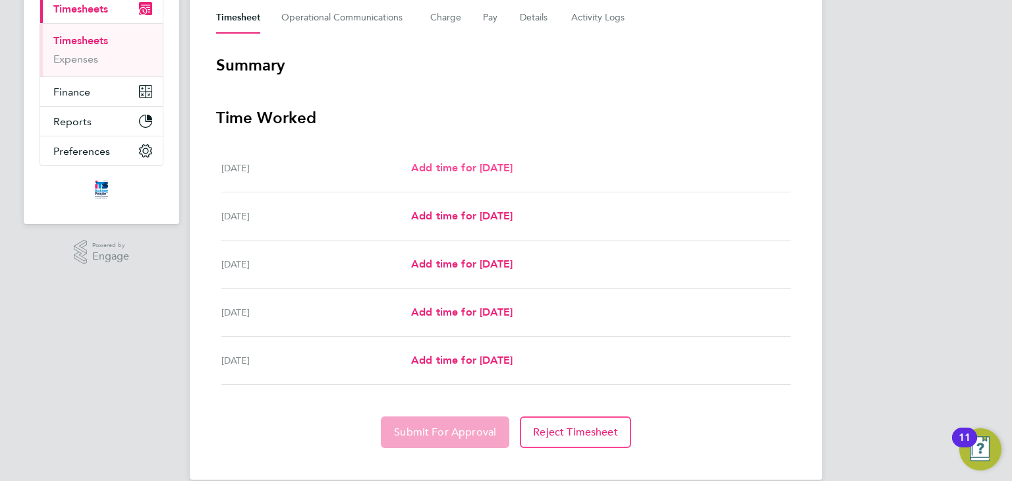
click at [484, 165] on span "Add time for Mon 22 Sep" at bounding box center [461, 167] width 101 height 13
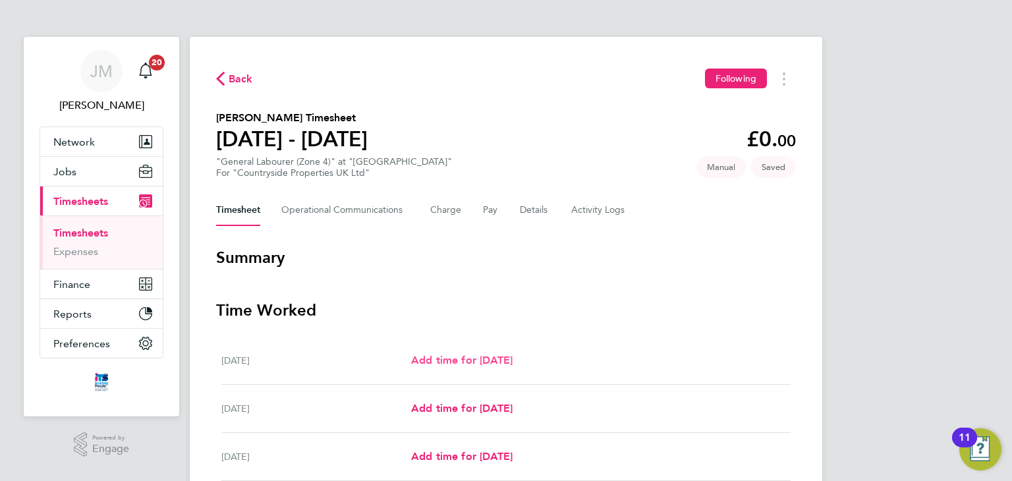
select select "30"
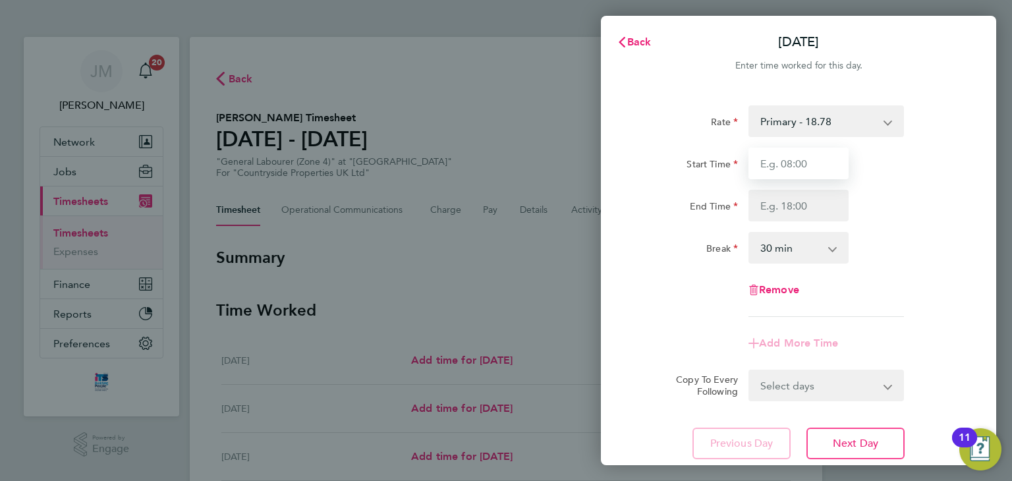
click at [818, 166] on input "Start Time" at bounding box center [798, 164] width 100 height 32
type input "07:30"
click at [812, 204] on input "End Time" at bounding box center [798, 206] width 100 height 32
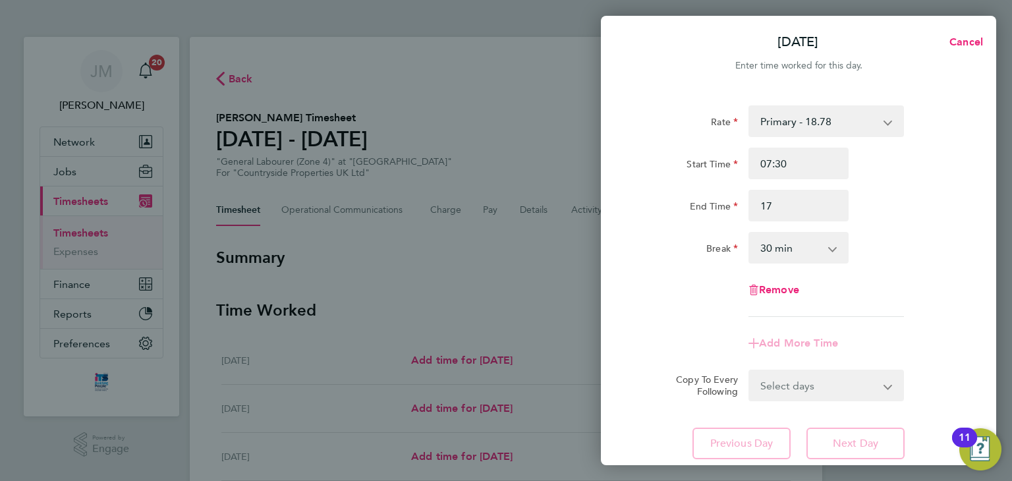
type input "17:00"
click at [934, 259] on div "Break 0 min 15 min 30 min 45 min 60 min 75 min 90 min" at bounding box center [798, 248] width 332 height 32
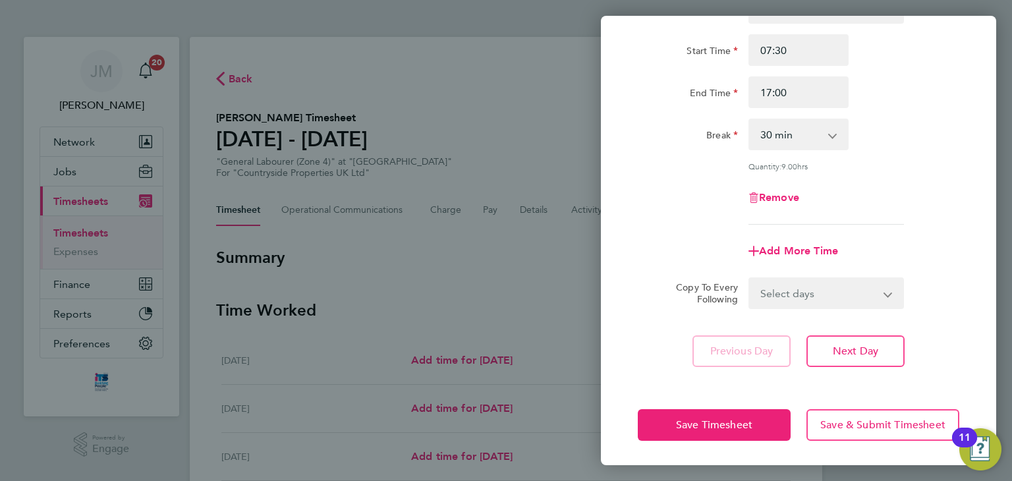
click at [501, 266] on div "Mon 22 Sep Cancel Enter time worked for this day. Rate Primary - 18.78 Start Ti…" at bounding box center [506, 240] width 1012 height 481
click at [656, 419] on button "Save Timesheet" at bounding box center [714, 425] width 153 height 32
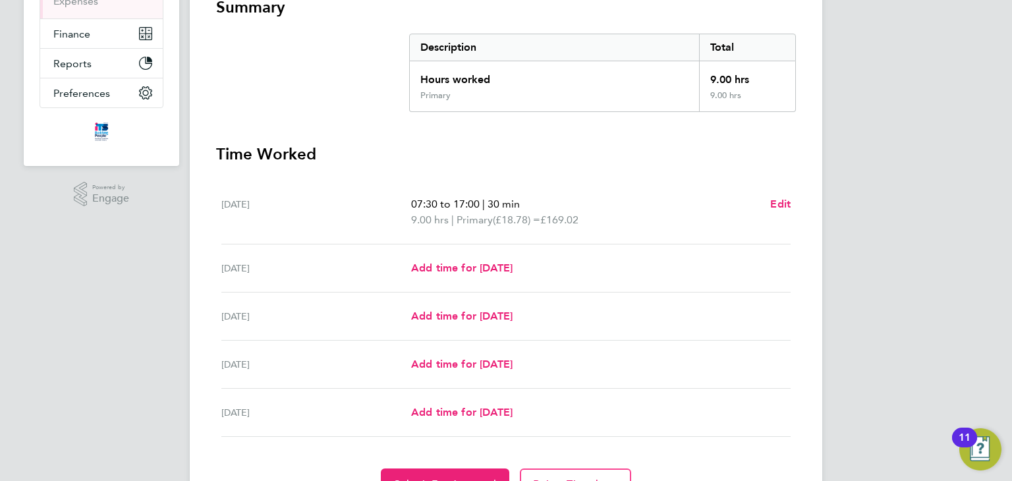
scroll to position [256, 0]
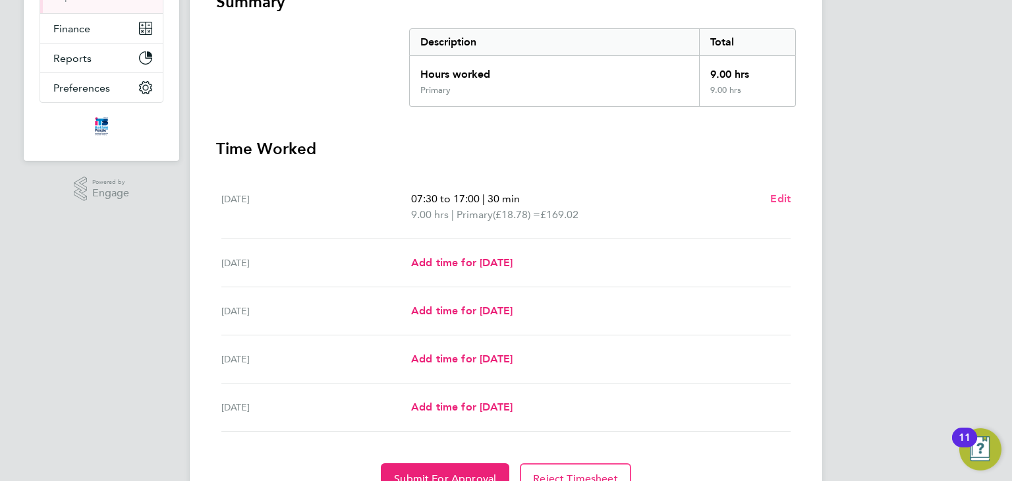
click at [775, 198] on span "Edit" at bounding box center [780, 198] width 20 height 13
select select "30"
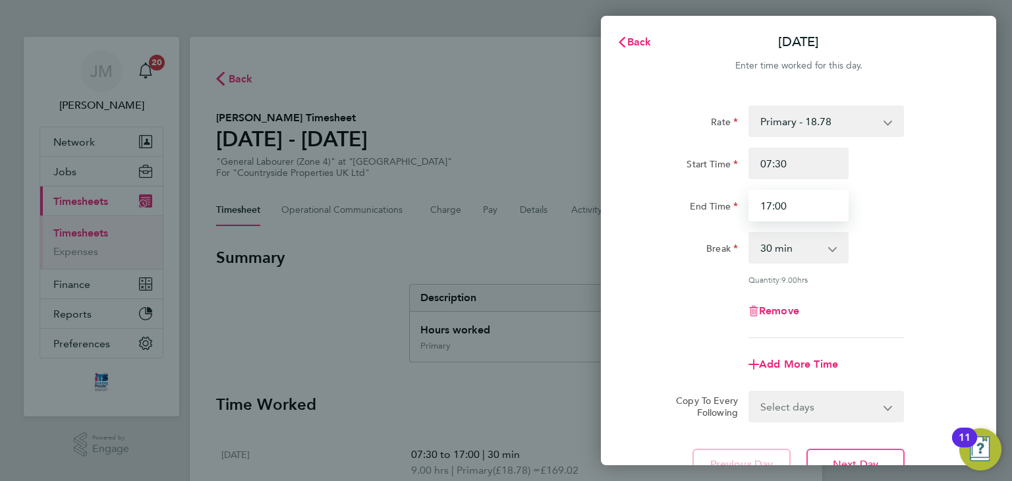
drag, startPoint x: 824, startPoint y: 206, endPoint x: 532, endPoint y: 199, distance: 292.0
click at [532, 199] on div "Back Mon 22 Sep Enter time worked for this day. Rate Primary - 18.78 Start Time…" at bounding box center [506, 240] width 1012 height 481
type input "18:00"
click at [661, 285] on div "Rate Primary - 18.78 Start Time 07:30 End Time 18:00 Break 0 min 15 min 30 min …" at bounding box center [799, 221] width 322 height 233
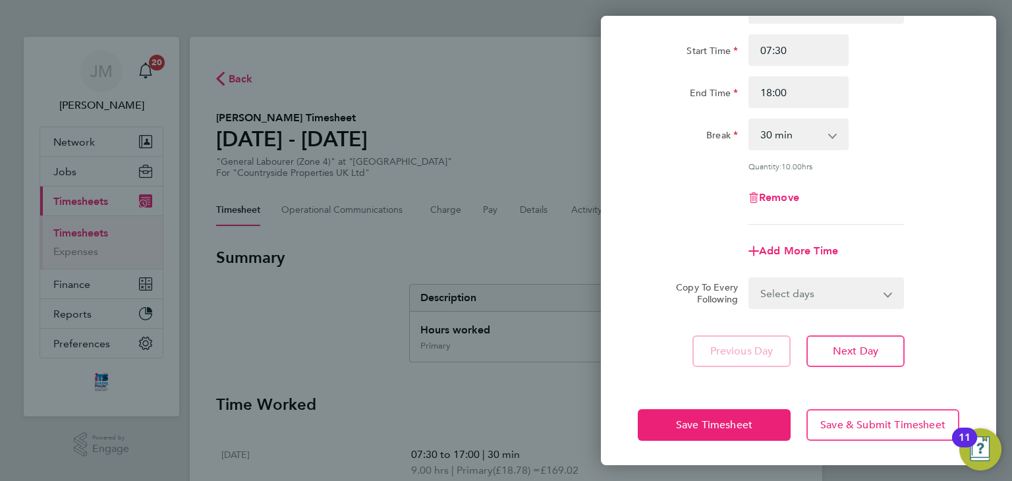
click at [844, 293] on select "Select days Day Tuesday Wednesday Thursday Friday" at bounding box center [819, 293] width 138 height 29
select select "DAY"
click at [750, 279] on select "Select days Day Tuesday Wednesday Thursday Friday" at bounding box center [819, 293] width 138 height 29
select select "2025-09-26"
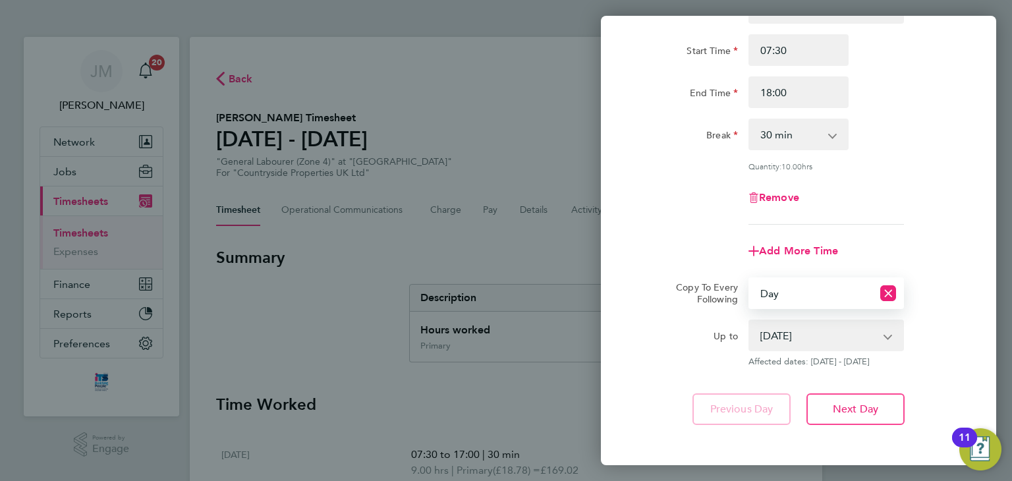
scroll to position [171, 0]
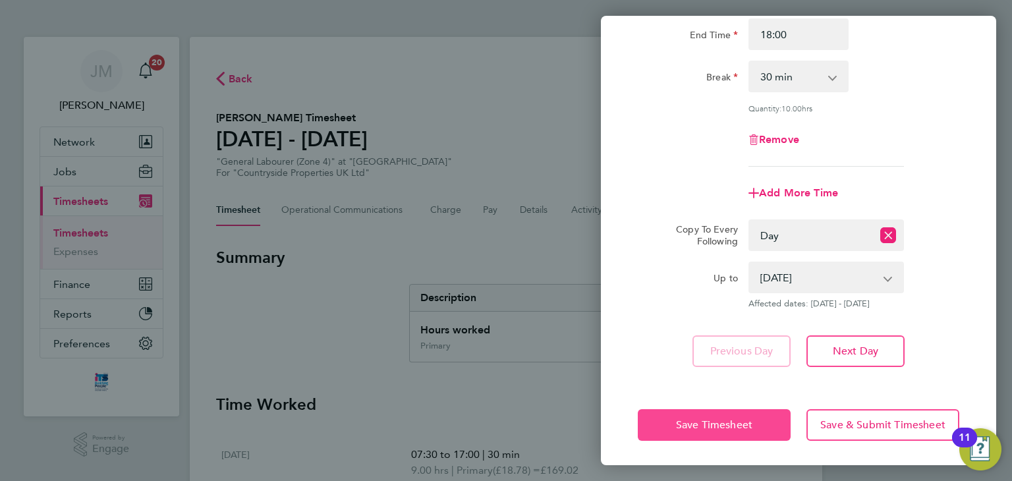
click at [704, 418] on span "Save Timesheet" at bounding box center [714, 424] width 76 height 13
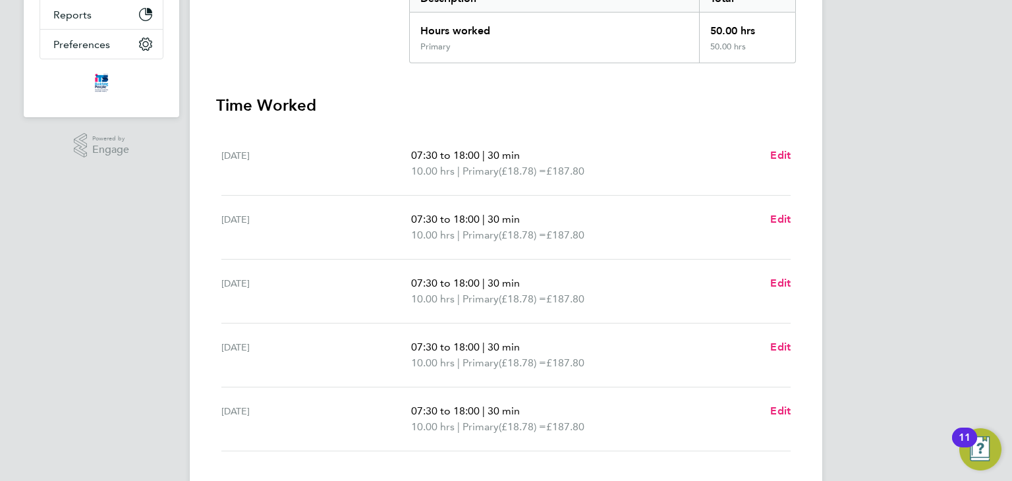
scroll to position [384, 0]
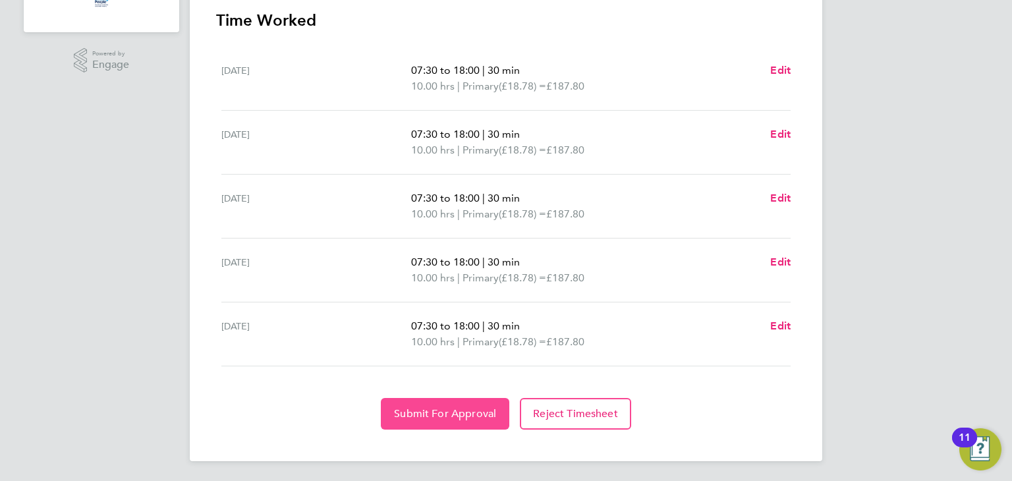
click at [443, 415] on span "Submit For Approval" at bounding box center [445, 413] width 102 height 13
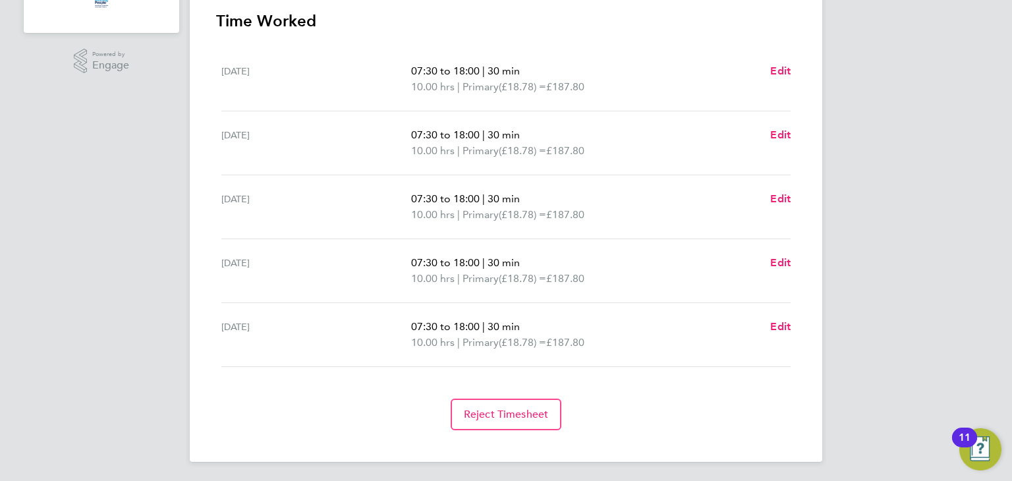
scroll to position [0, 0]
